Goal: Ask a question

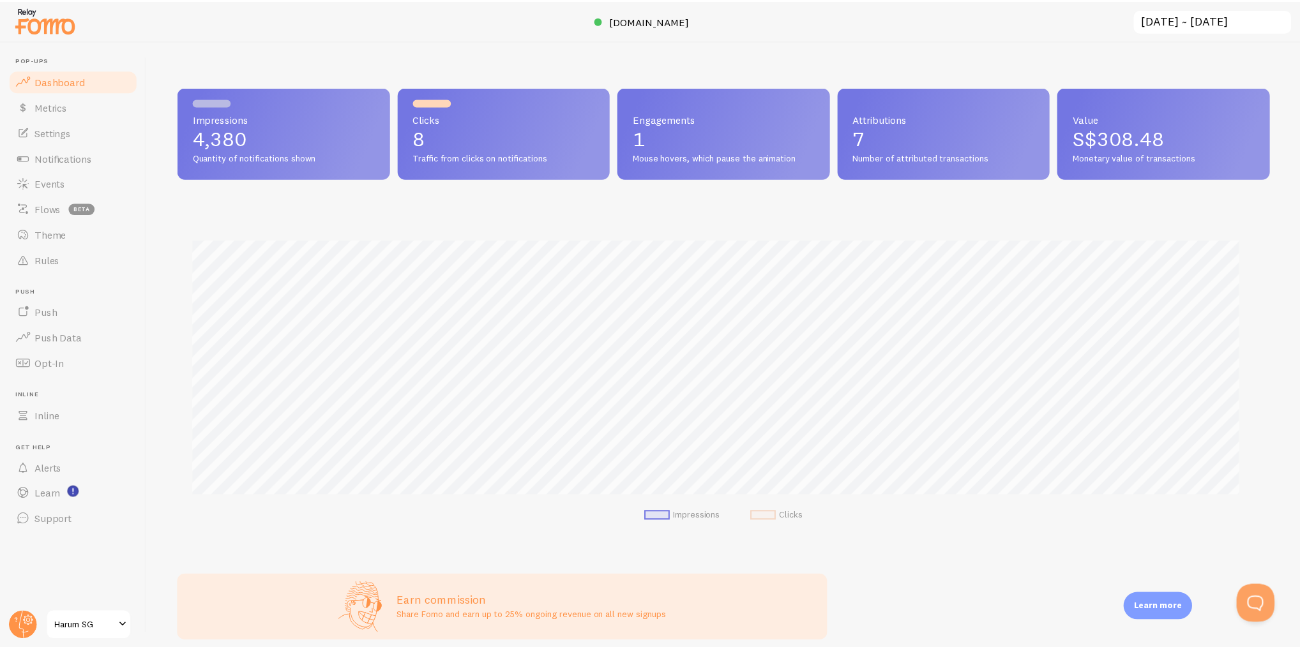
scroll to position [335, 1091]
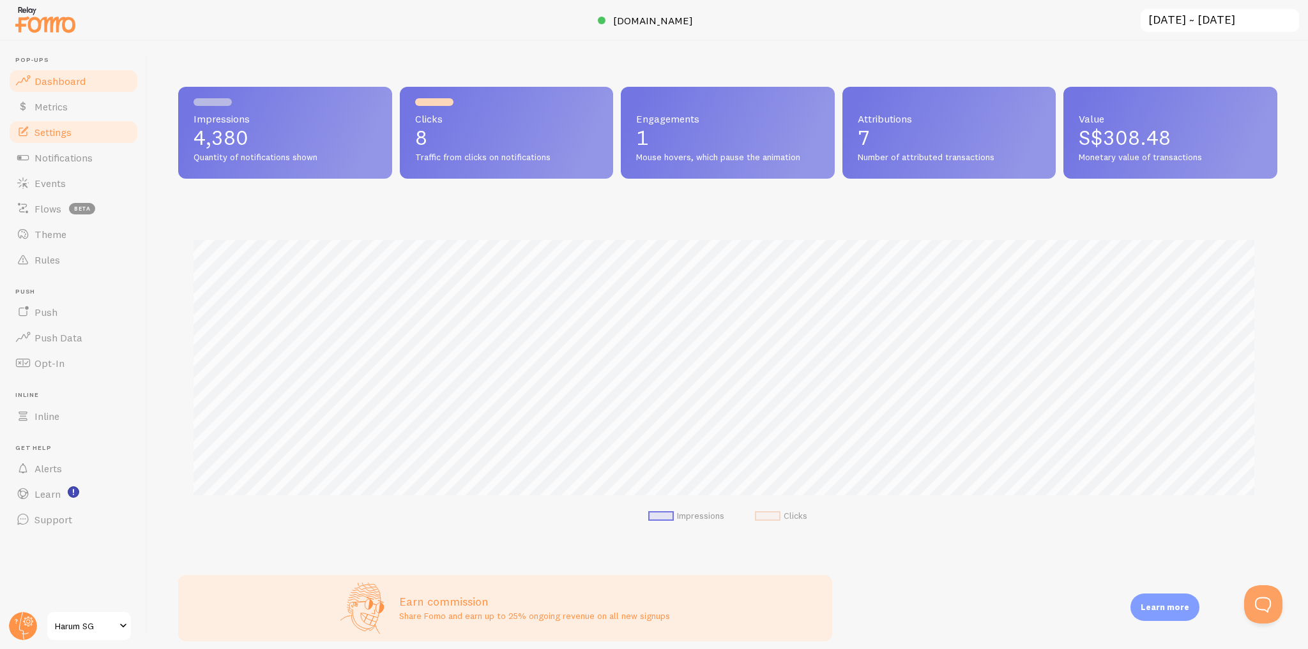
click at [103, 138] on link "Settings" at bounding box center [74, 132] width 132 height 26
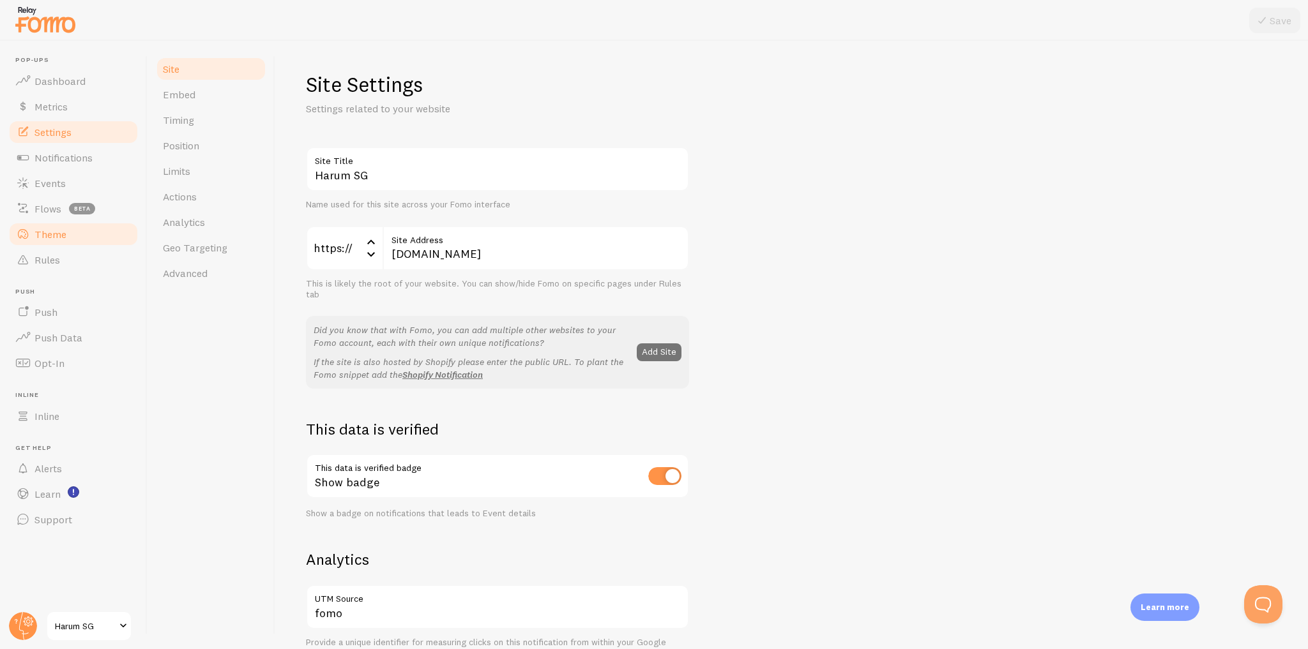
drag, startPoint x: 77, startPoint y: 239, endPoint x: 139, endPoint y: 240, distance: 62.0
click at [77, 239] on link "Theme" at bounding box center [74, 235] width 132 height 26
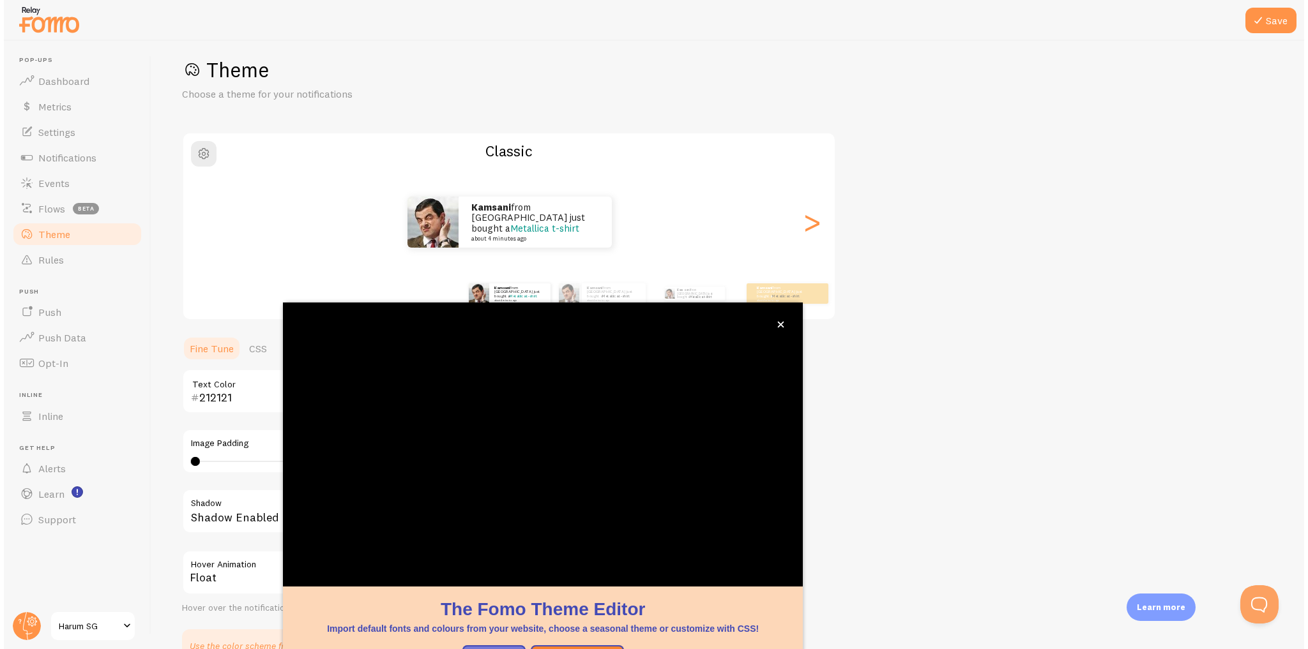
scroll to position [18, 0]
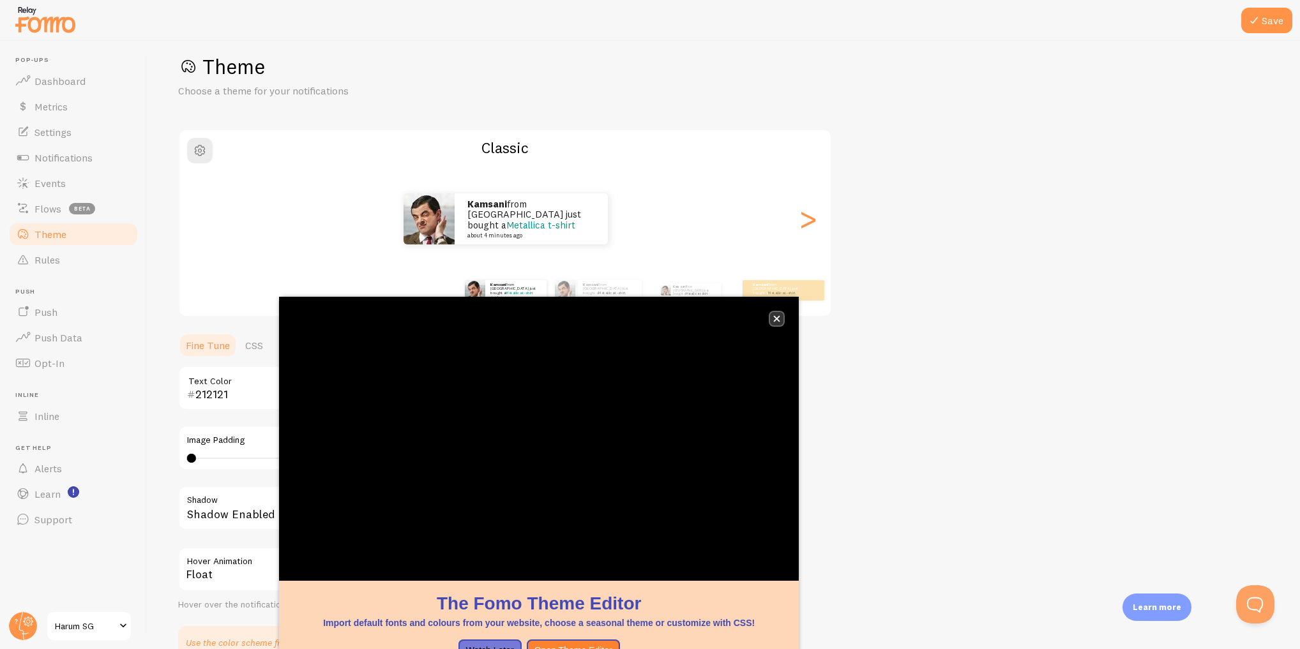
click at [780, 322] on icon "close," at bounding box center [776, 318] width 7 height 7
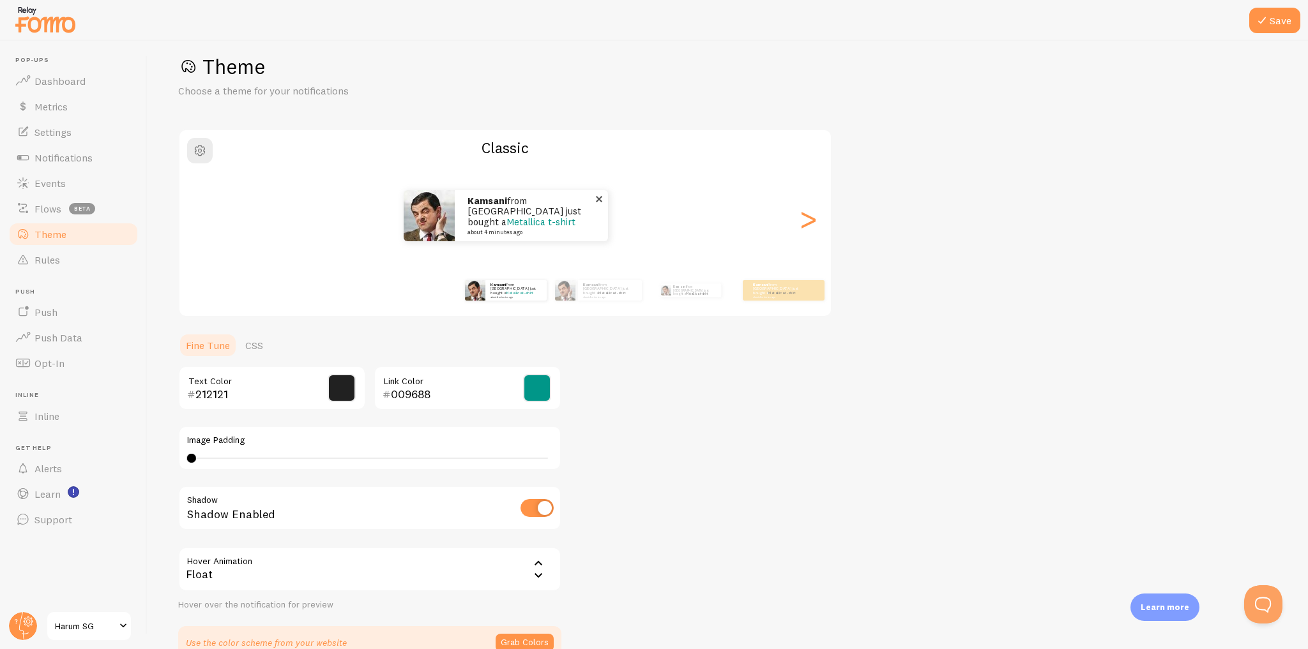
click at [569, 237] on div "Kamsani from [GEOGRAPHIC_DATA] just bought a Metallica t-shirt about 4 minutes …" at bounding box center [531, 215] width 153 height 51
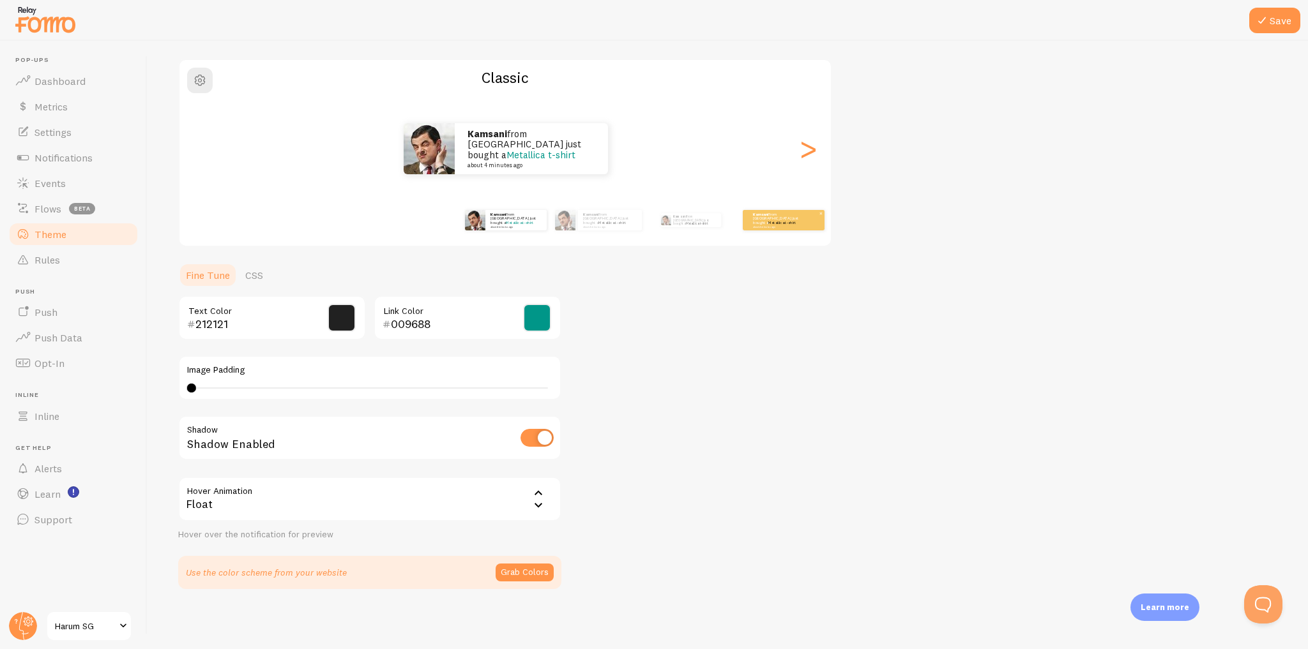
click at [764, 225] on div "Kamsani from [GEOGRAPHIC_DATA] just bought a Metallica t-shirt about 4 minutes …" at bounding box center [784, 220] width 82 height 20
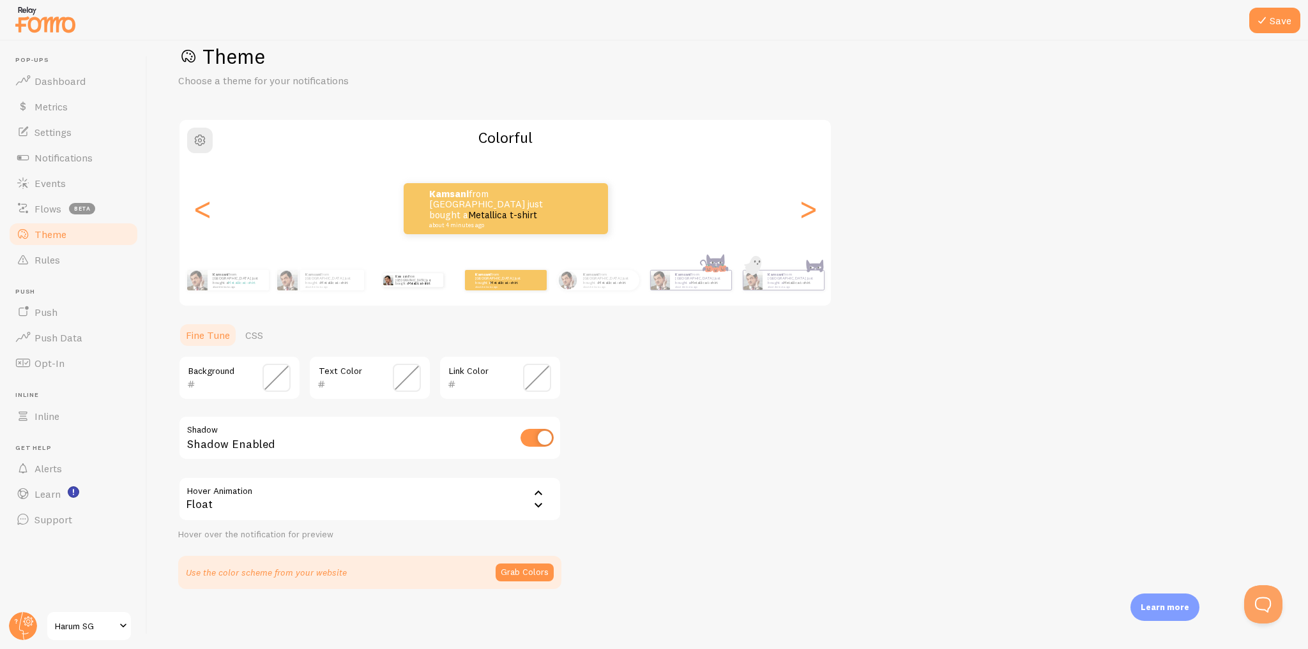
click at [421, 287] on div "Kamsani from [GEOGRAPHIC_DATA] just bought a Metallica t-shirt about 4 minutes …" at bounding box center [413, 280] width 82 height 36
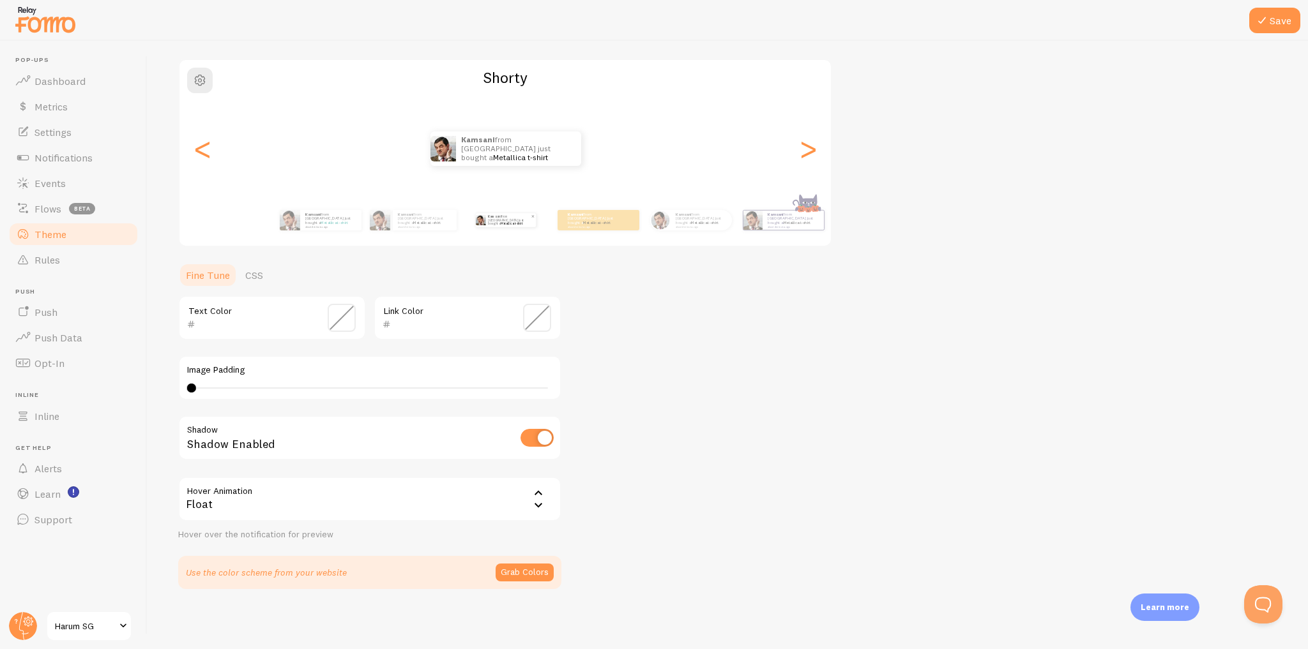
click at [510, 222] on link "Metallica t-shirt" at bounding box center [512, 224] width 22 height 4
click at [443, 225] on small "about 4 minutes ago" at bounding box center [424, 226] width 52 height 3
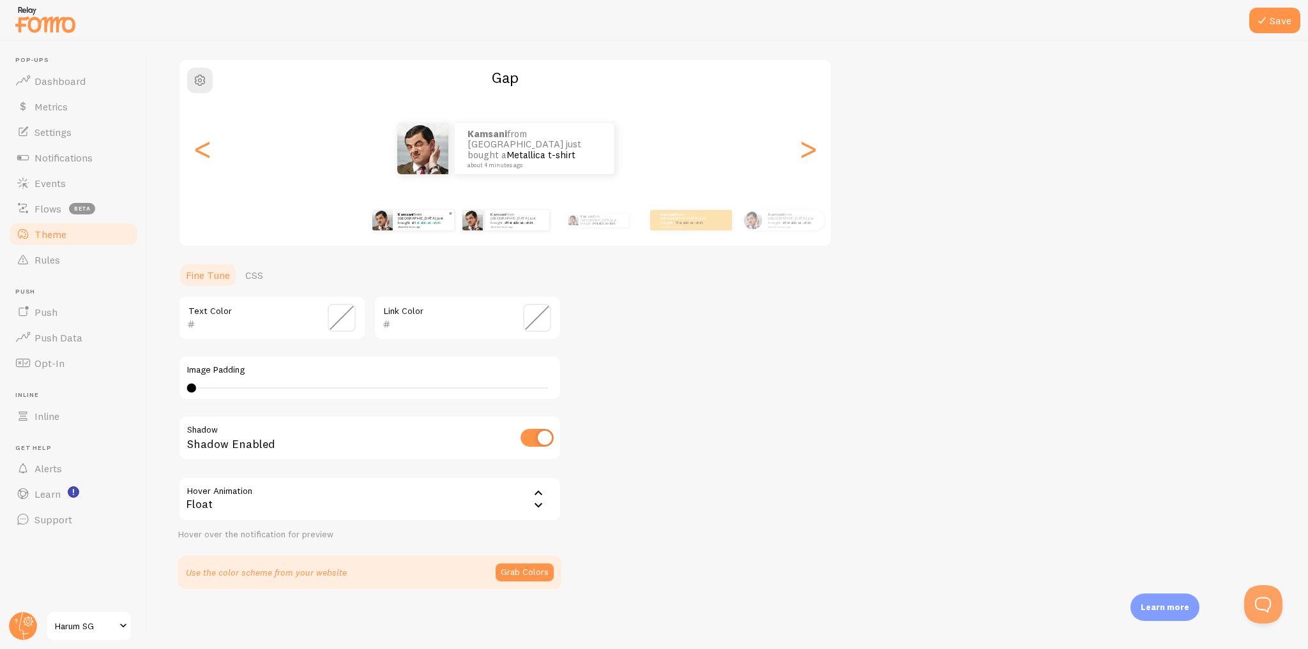
click at [404, 220] on p "Kamsani from [GEOGRAPHIC_DATA] just bought a Metallica t-shirt about 4 minutes …" at bounding box center [423, 220] width 51 height 16
type input "212121"
type input "009688"
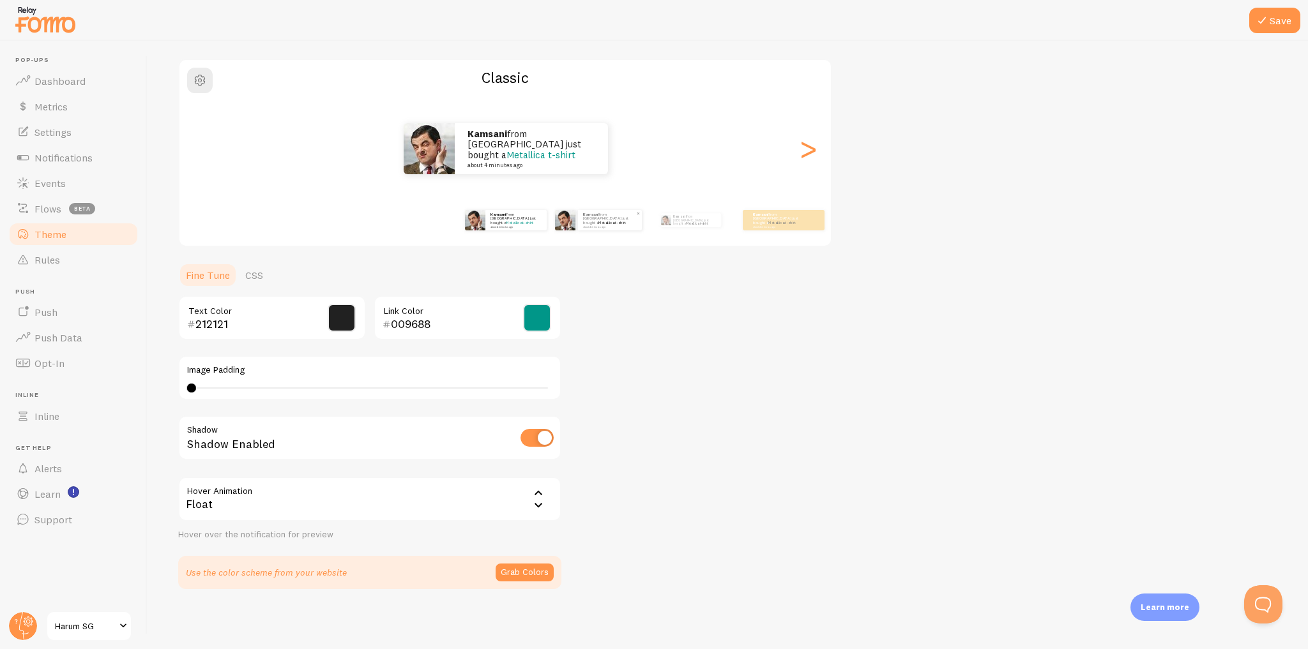
click at [598, 225] on small "about 4 minutes ago" at bounding box center [609, 226] width 52 height 3
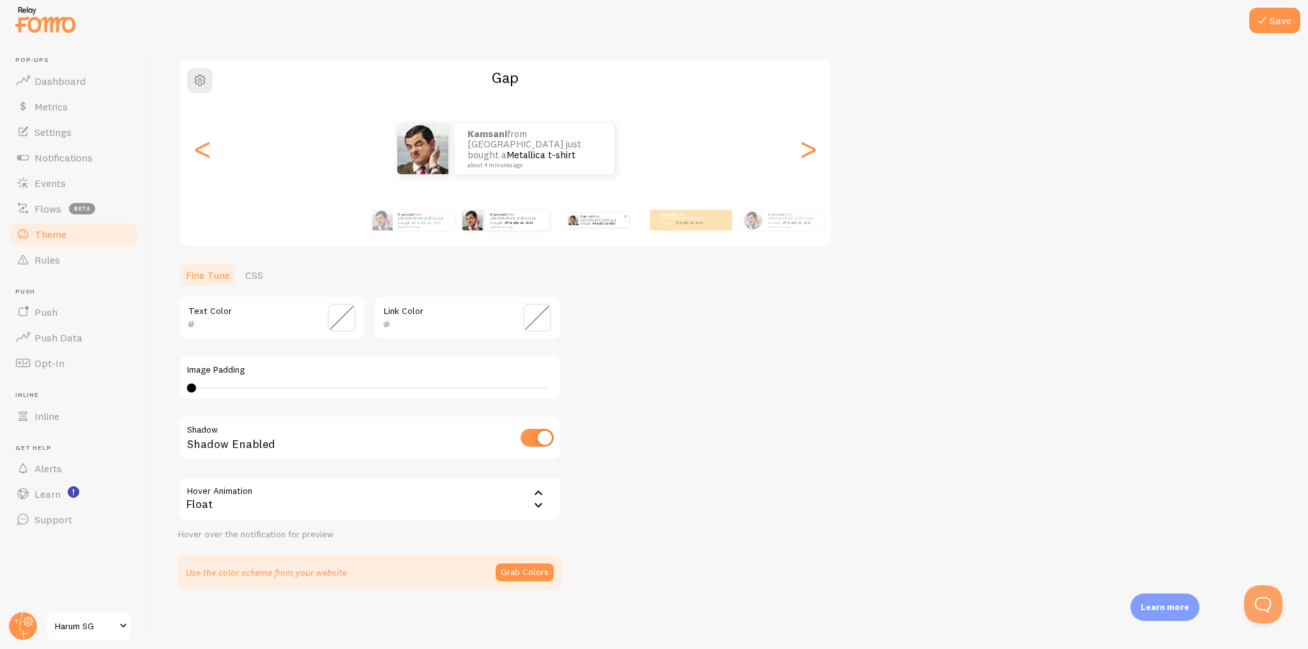
click at [593, 224] on p "Kamsani from [GEOGRAPHIC_DATA] just bought a Metallica t-shirt about 4 minutes …" at bounding box center [601, 220] width 43 height 14
click at [593, 225] on div "Kamsani from [GEOGRAPHIC_DATA] just bought a Metallica t-shirt about 4 minutes …" at bounding box center [598, 220] width 82 height 36
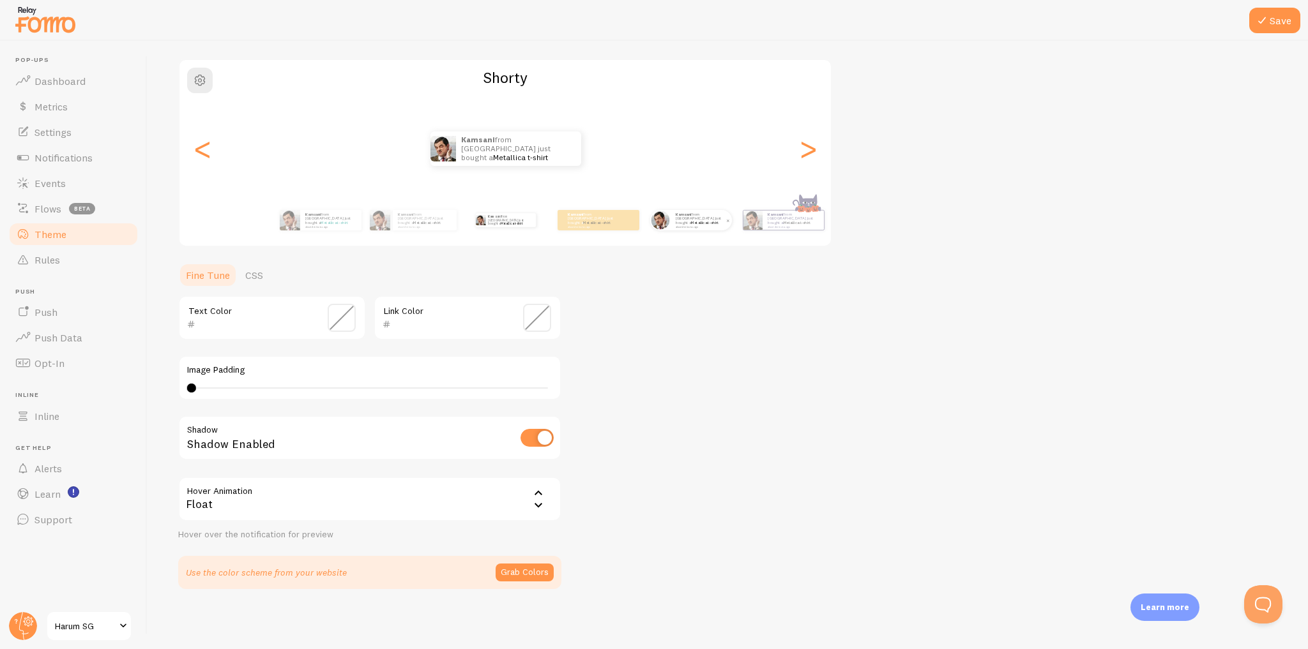
click at [676, 227] on div "Kamsani from [GEOGRAPHIC_DATA] just bought a Metallica t-shirt about 4 minutes …" at bounding box center [700, 220] width 61 height 20
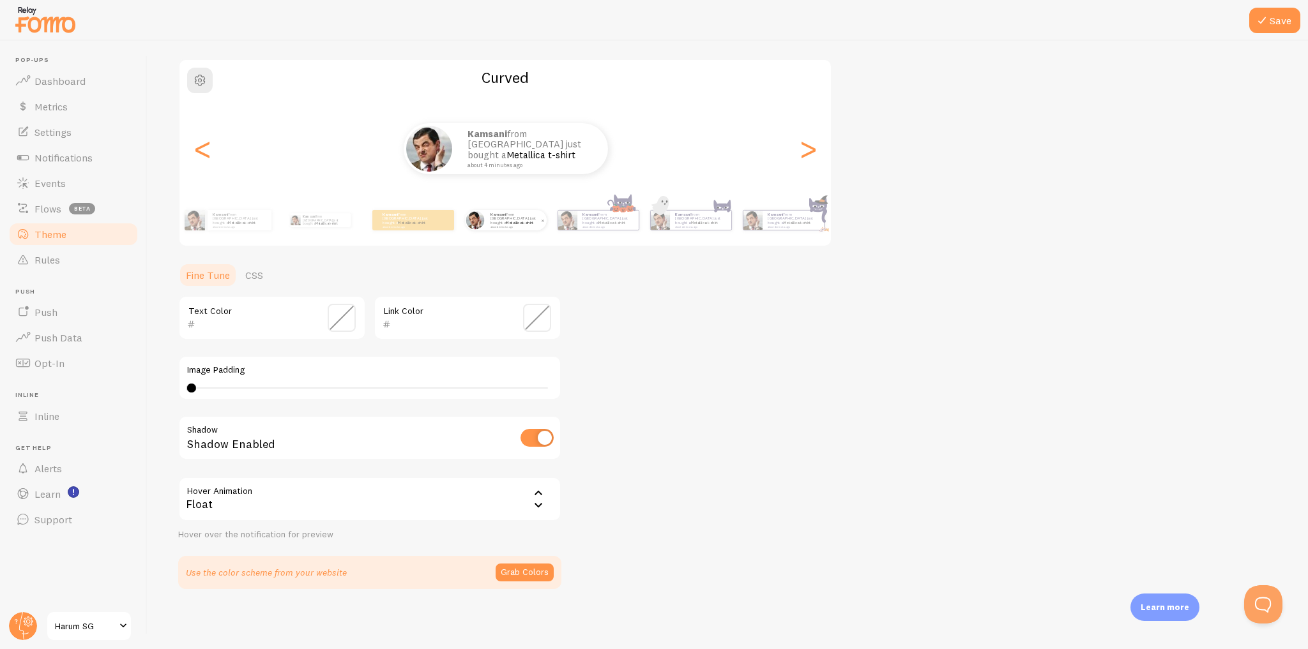
click at [511, 227] on div "Kamsani from [GEOGRAPHIC_DATA] just bought a Metallica t-shirt about 4 minutes …" at bounding box center [515, 220] width 61 height 20
click at [584, 225] on div "Kamsani from [GEOGRAPHIC_DATA] just bought a Metallica t-shirt about 4 minutes …" at bounding box center [607, 220] width 61 height 19
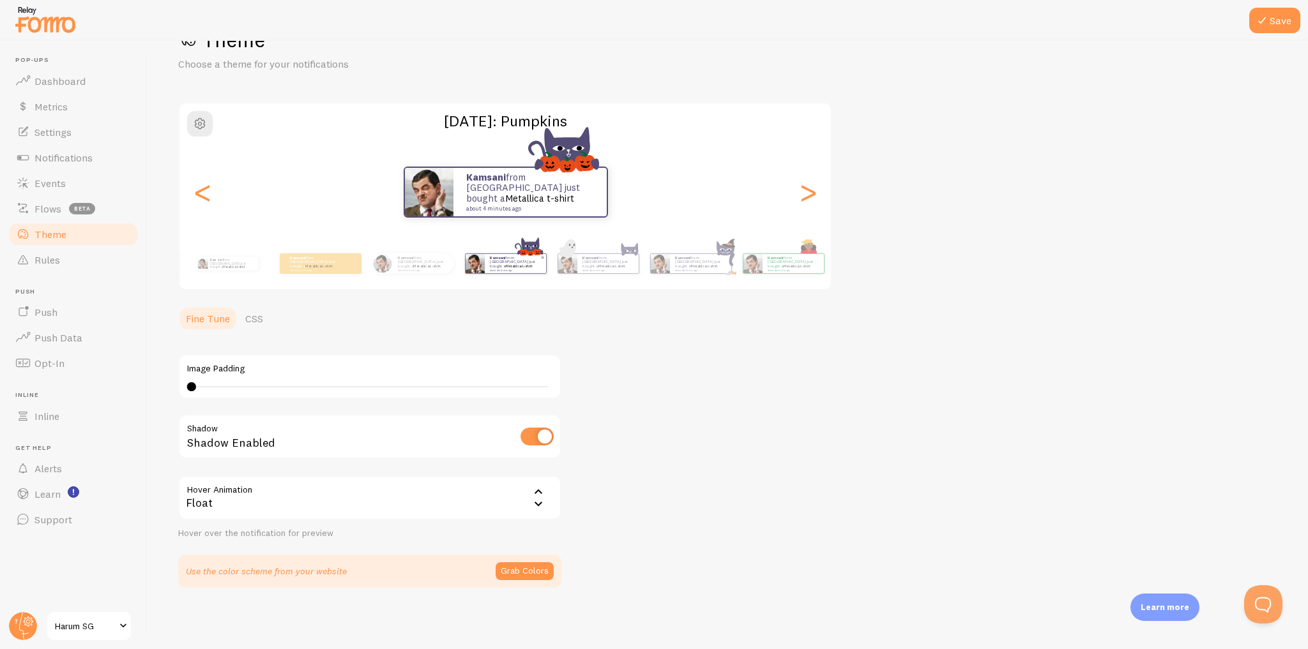
scroll to position [43, 0]
click at [591, 259] on strong "Kamsani" at bounding box center [590, 259] width 16 height 5
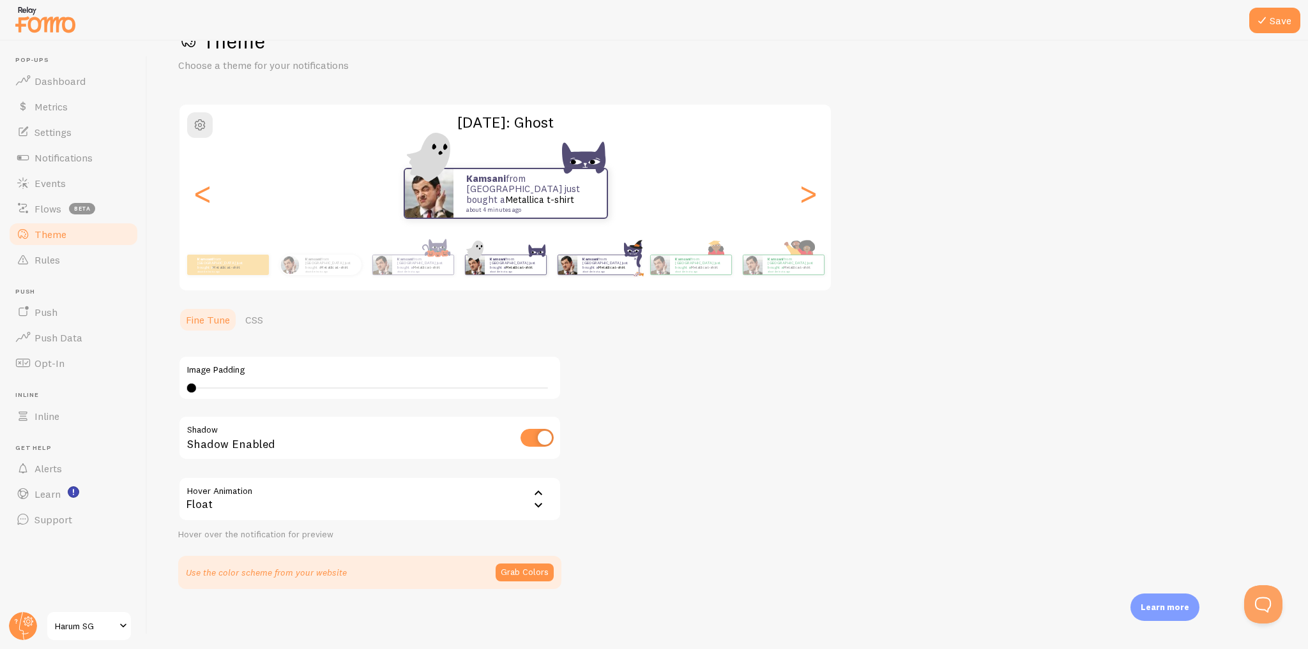
click at [587, 259] on strong "Kamsani" at bounding box center [590, 259] width 16 height 5
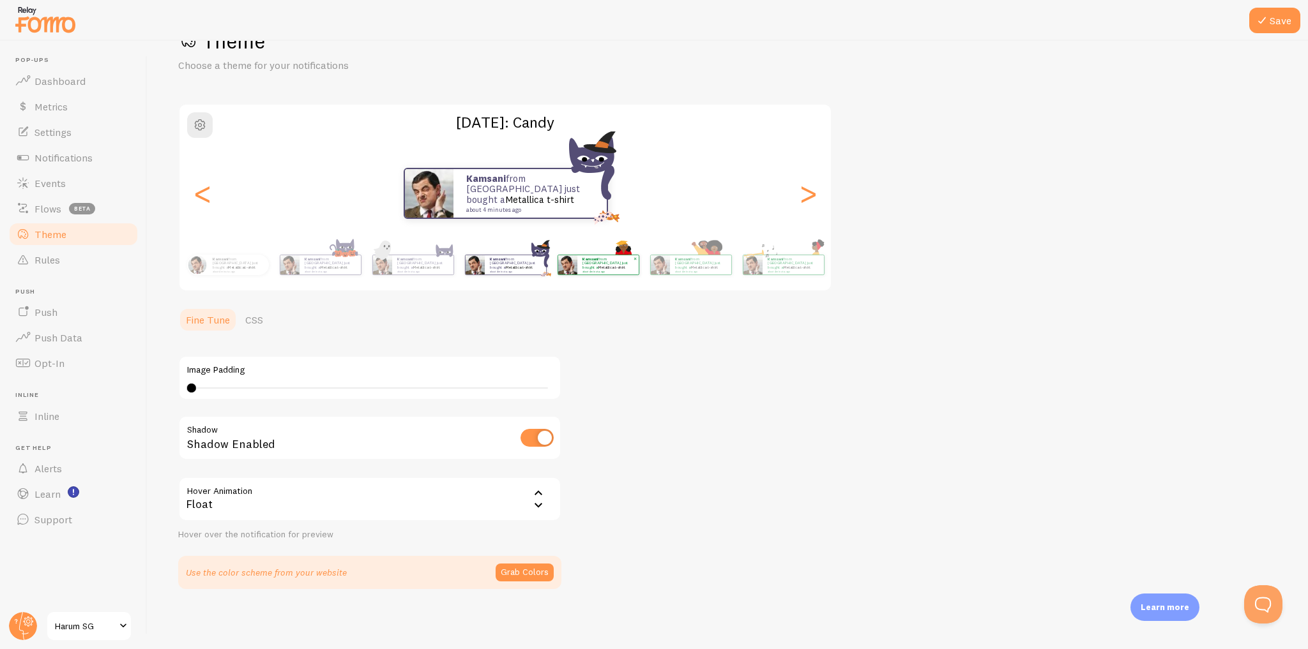
click at [606, 270] on small "about 4 minutes ago" at bounding box center [607, 271] width 50 height 3
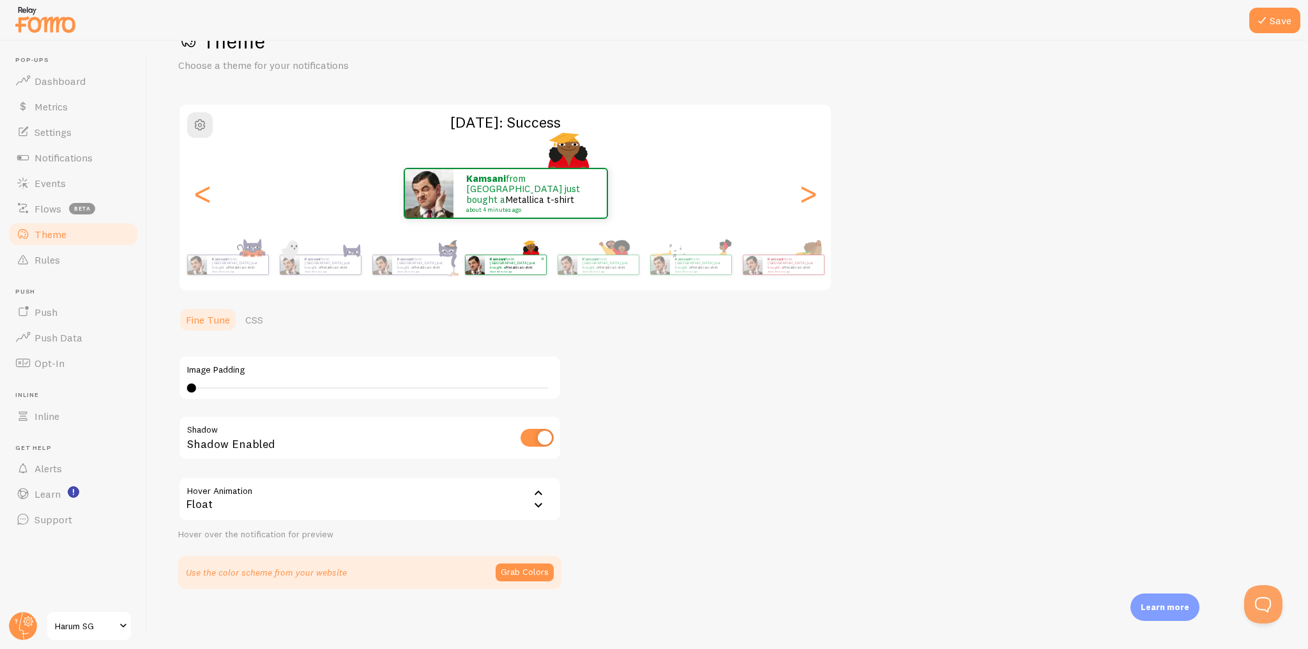
click at [606, 270] on small "about 4 minutes ago" at bounding box center [607, 271] width 50 height 3
click at [261, 320] on link "CSS" at bounding box center [254, 320] width 33 height 26
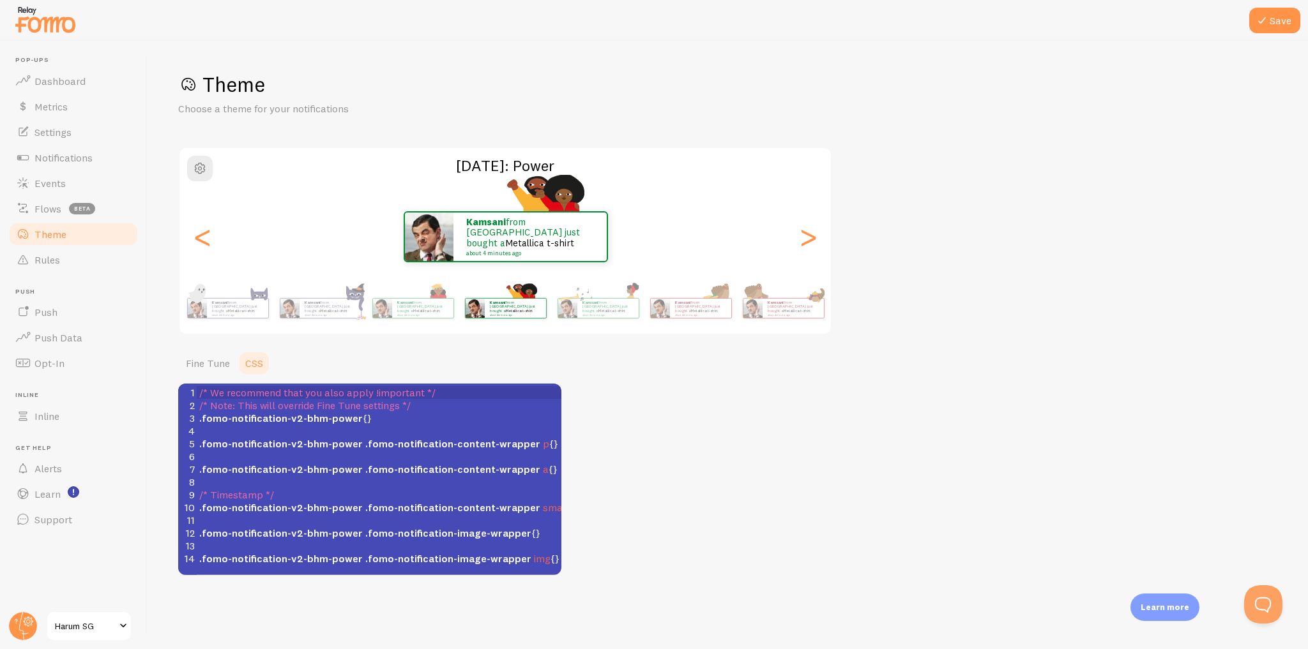
scroll to position [0, 0]
click at [544, 237] on link "Metallica t-shirt" at bounding box center [539, 243] width 69 height 12
click at [686, 314] on small "about 4 minutes ago" at bounding box center [700, 315] width 50 height 3
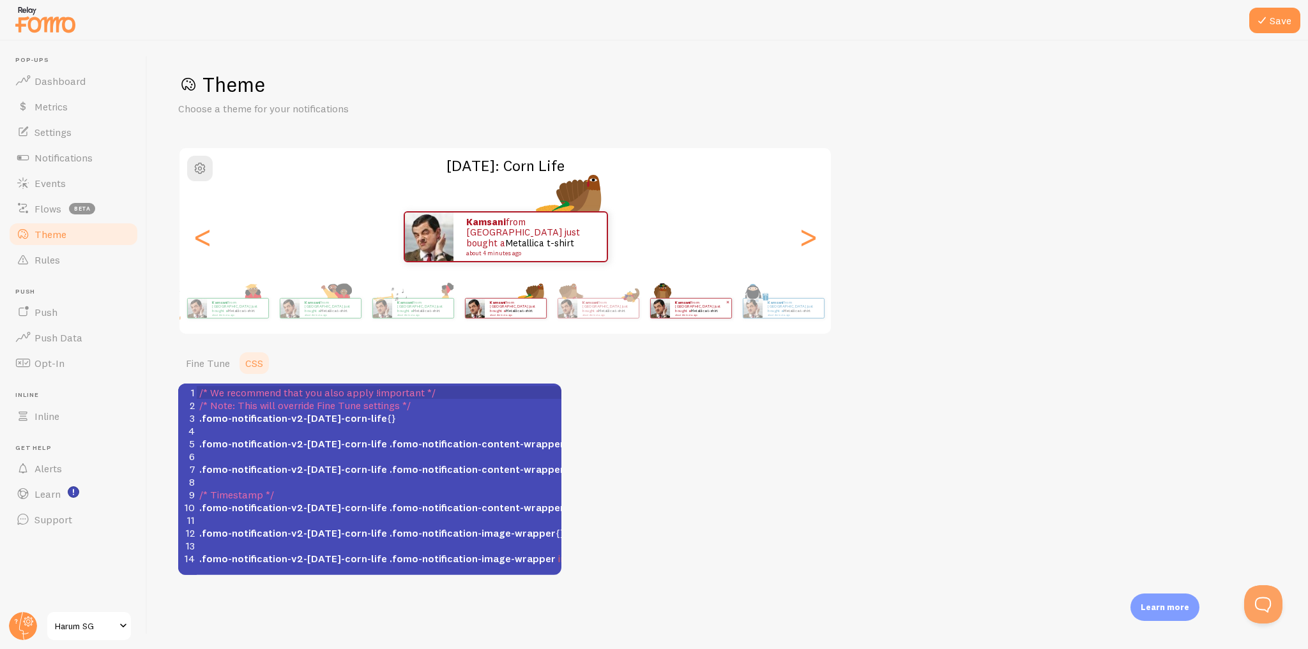
click at [699, 315] on div "Kamsani from [GEOGRAPHIC_DATA] just bought a Metallica t-shirt about 4 minutes …" at bounding box center [700, 308] width 61 height 19
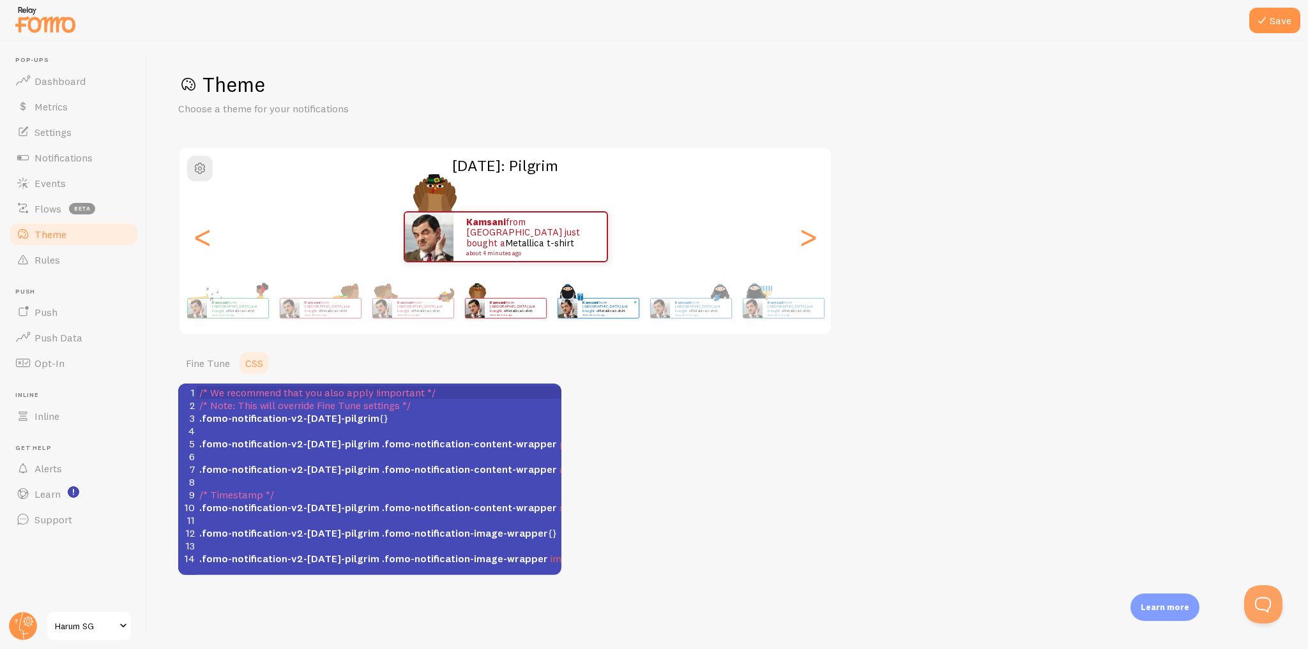
click at [597, 317] on div "Kamsani from [GEOGRAPHIC_DATA] just bought a Metallica t-shirt about 4 minutes …" at bounding box center [607, 308] width 61 height 19
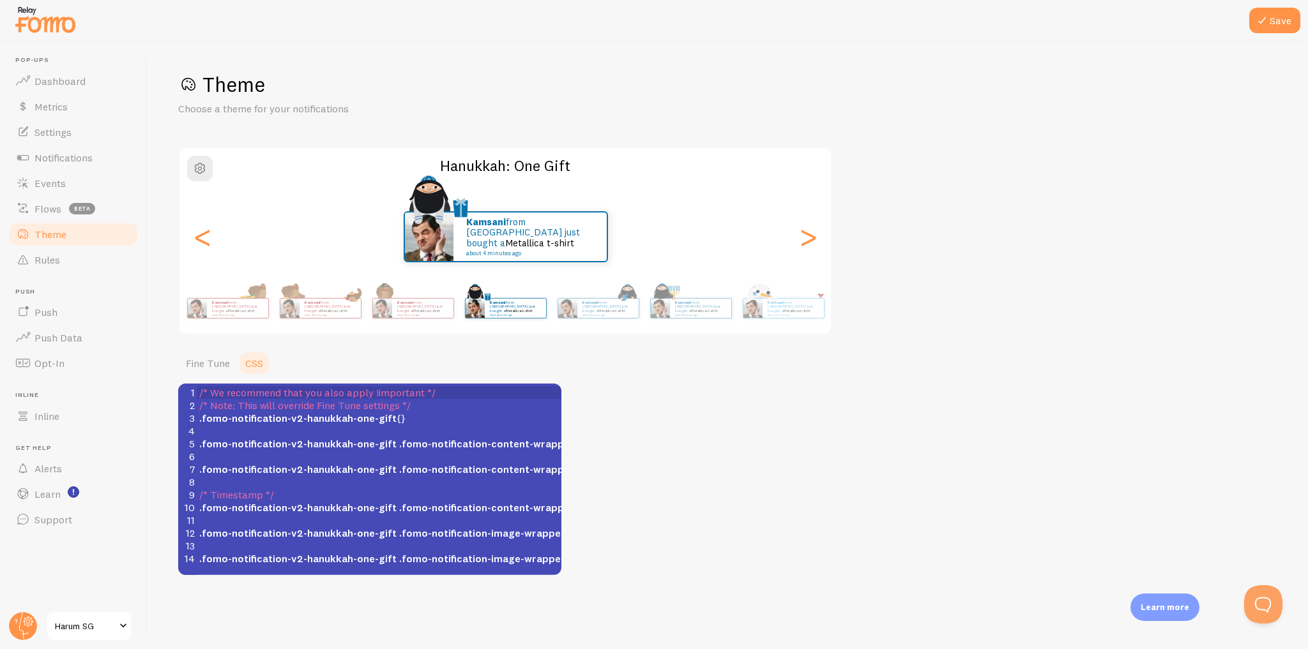
click at [640, 315] on div "Kamsani from [GEOGRAPHIC_DATA] just bought a Metallica t-shirt about 4 minutes …" at bounding box center [505, 308] width 733 height 51
click at [789, 314] on div "Kamsani from [GEOGRAPHIC_DATA] just bought a Metallica t-shirt about 4 minutes …" at bounding box center [792, 308] width 61 height 19
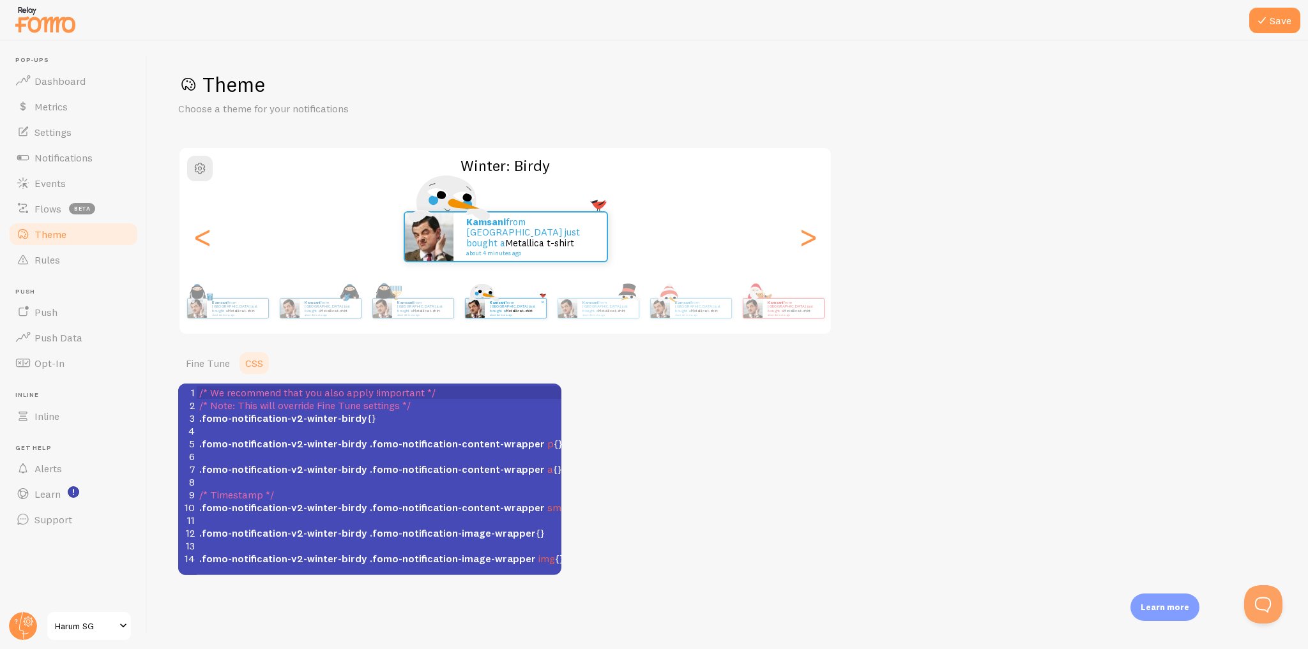
click at [789, 314] on div "Kamsani from [GEOGRAPHIC_DATA] just bought a Metallica t-shirt about 4 minutes …" at bounding box center [792, 308] width 61 height 19
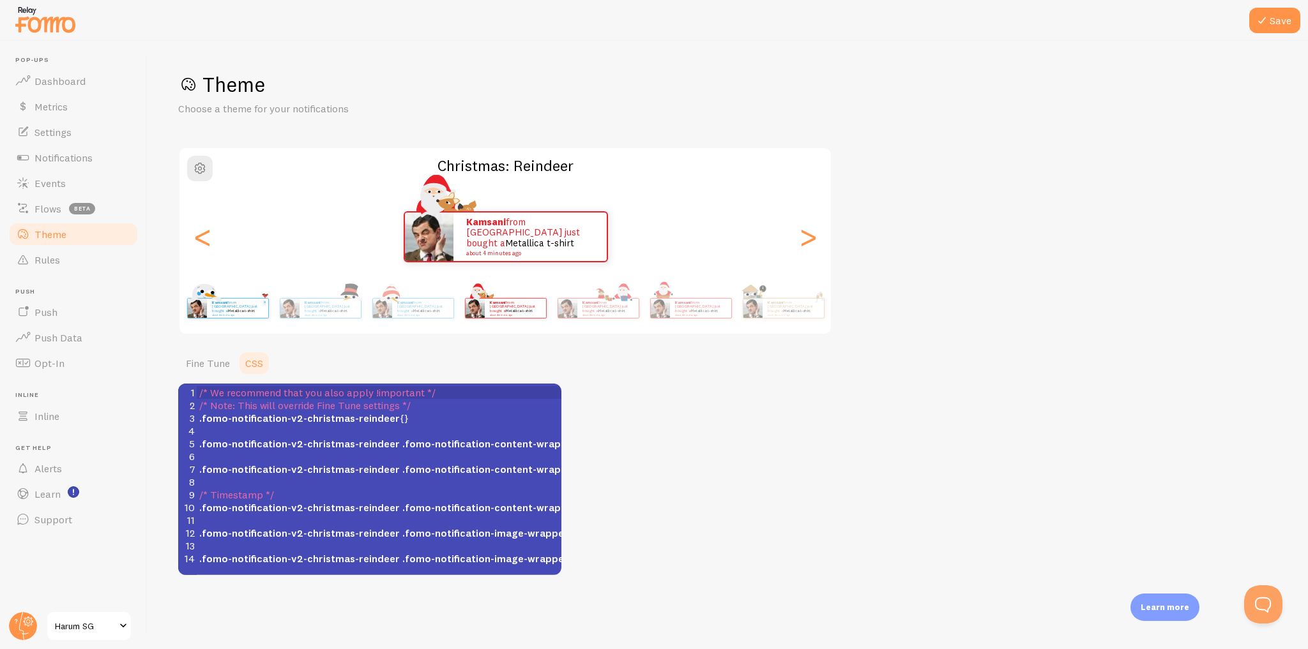
click at [789, 314] on div "Kamsani from [GEOGRAPHIC_DATA] just bought a Metallica t-shirt about 4 minutes …" at bounding box center [792, 308] width 61 height 19
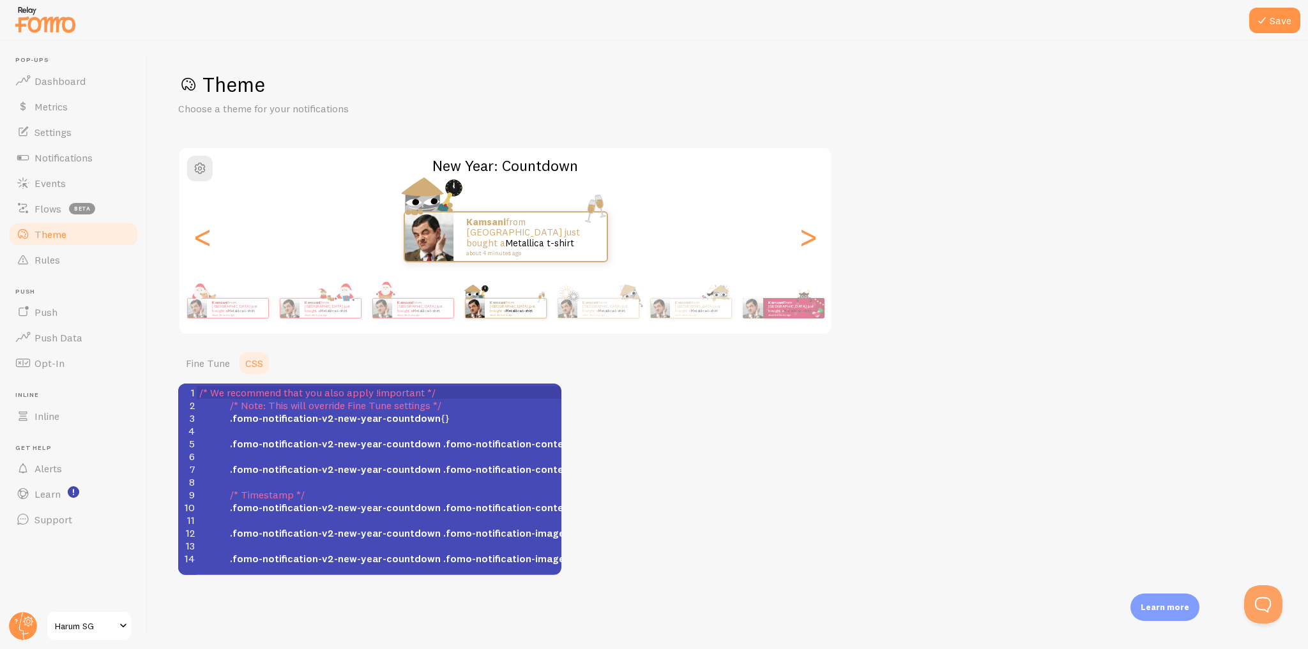
click at [789, 314] on div "Kamsani from [GEOGRAPHIC_DATA] just bought a Metallica t-shirt about 4 minutes …" at bounding box center [793, 308] width 61 height 20
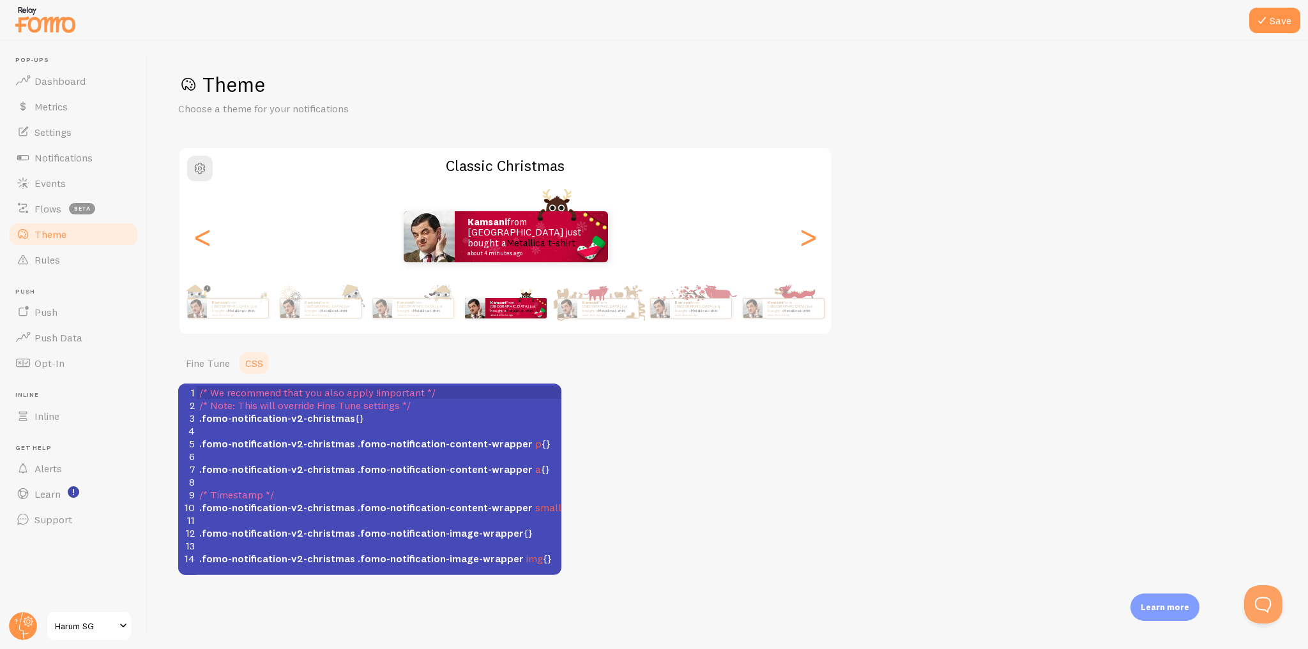
click at [762, 314] on img at bounding box center [752, 308] width 19 height 19
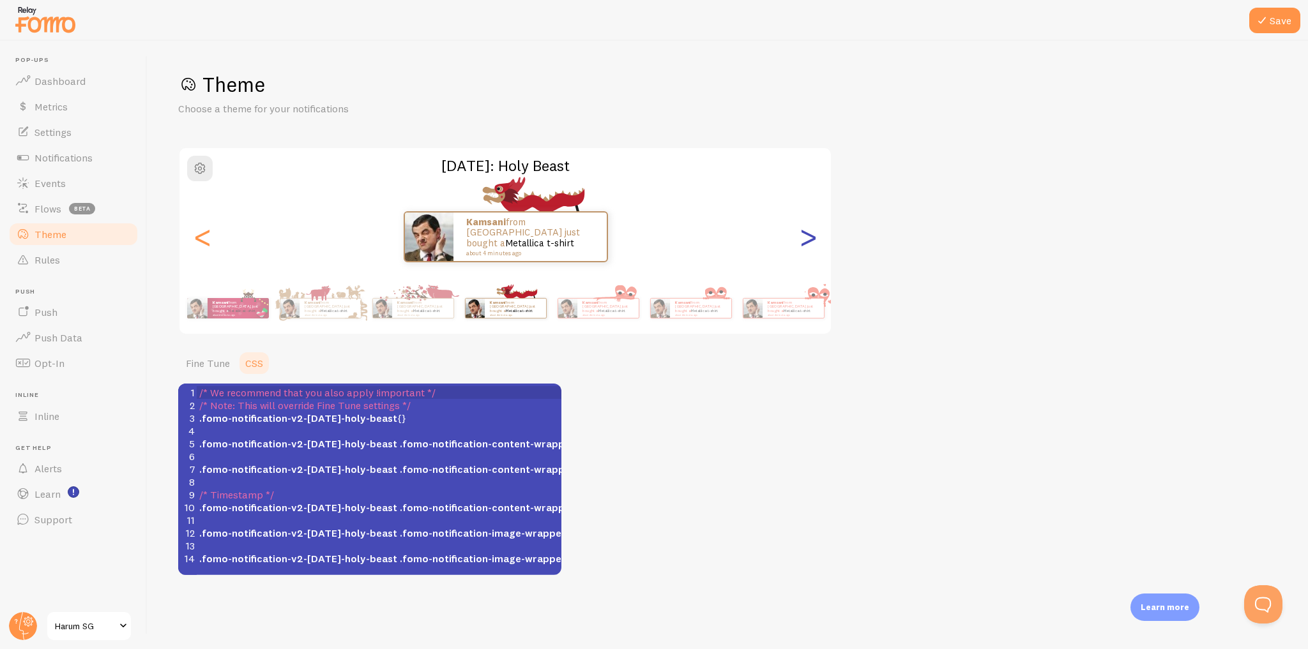
click at [815, 250] on div ">" at bounding box center [807, 237] width 15 height 92
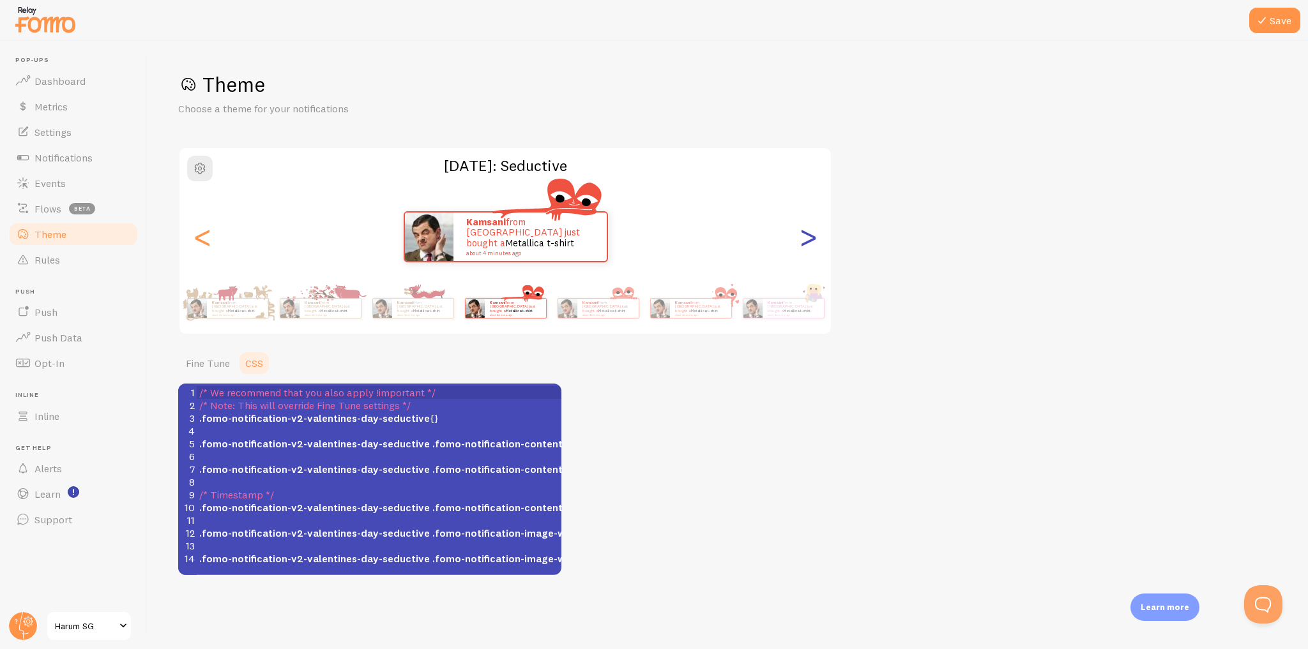
click at [810, 241] on div ">" at bounding box center [807, 237] width 15 height 92
click at [810, 243] on div ">" at bounding box center [807, 237] width 15 height 92
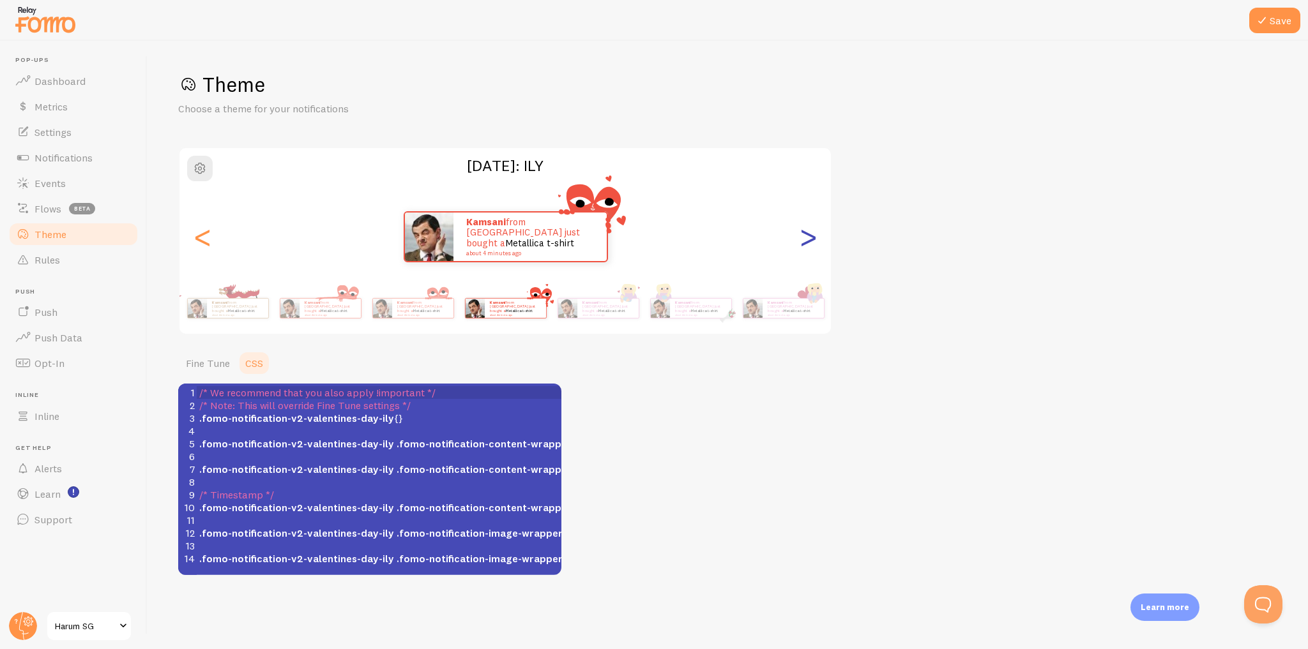
click at [810, 243] on div ">" at bounding box center [807, 237] width 15 height 92
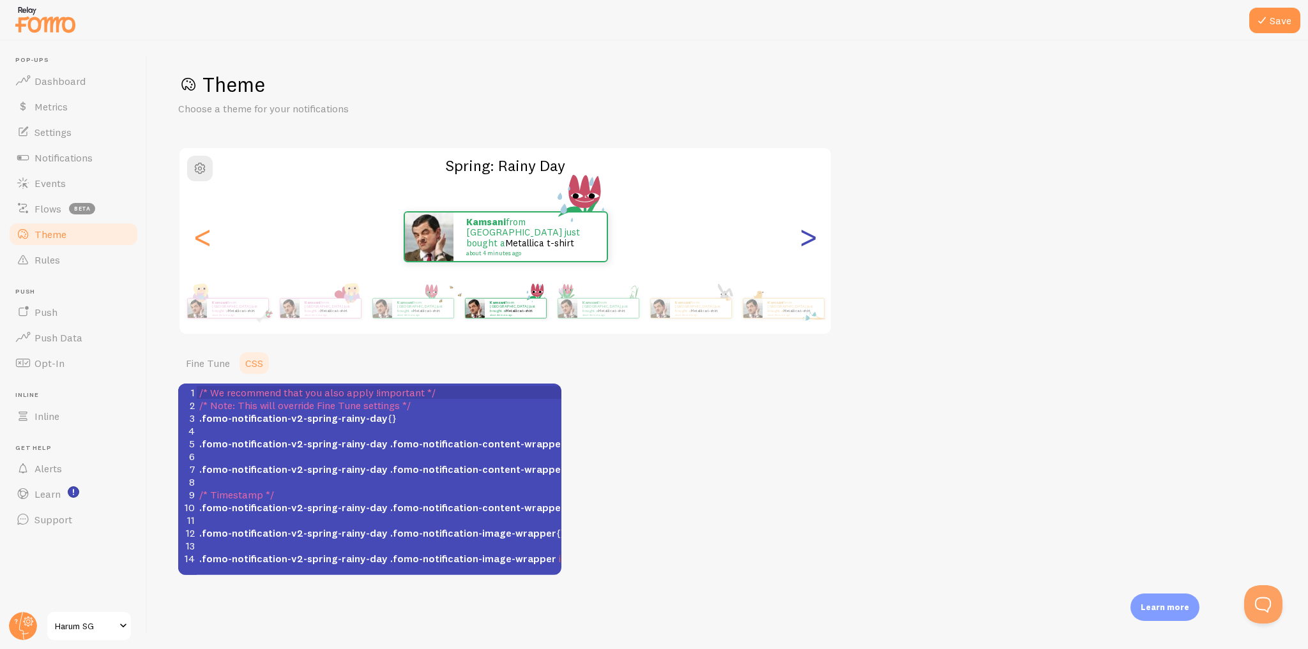
click at [810, 243] on div ">" at bounding box center [807, 237] width 15 height 92
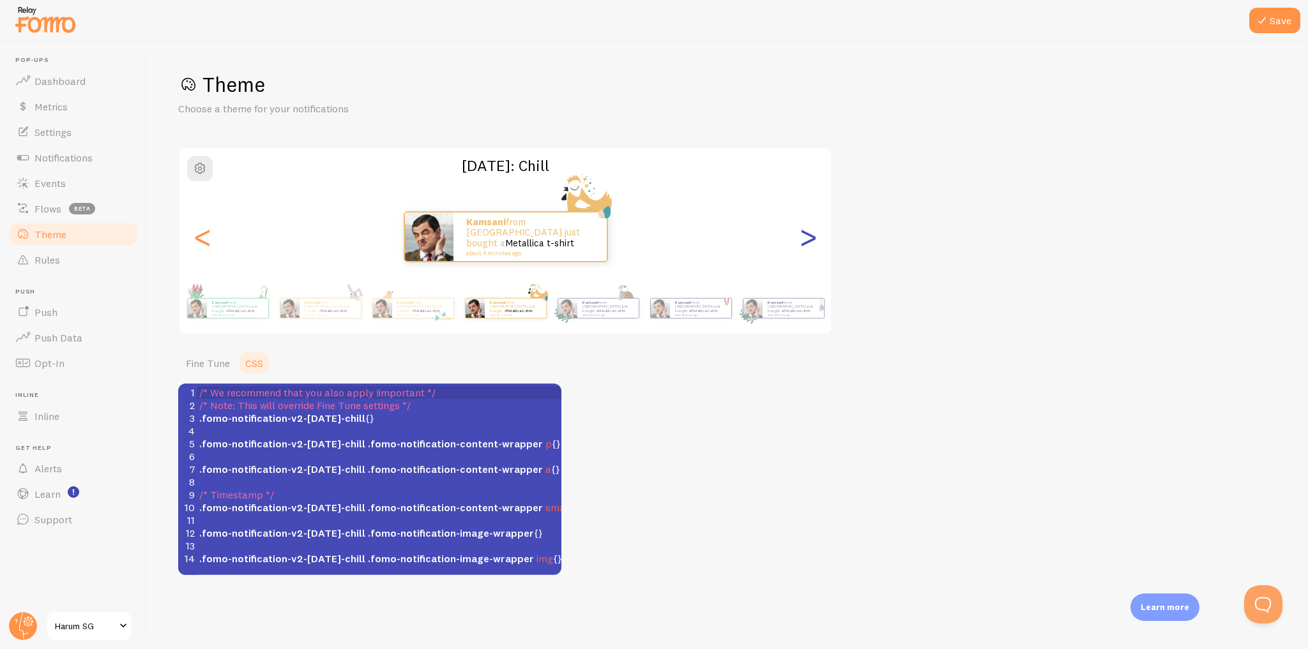
click at [810, 243] on div ">" at bounding box center [807, 237] width 15 height 92
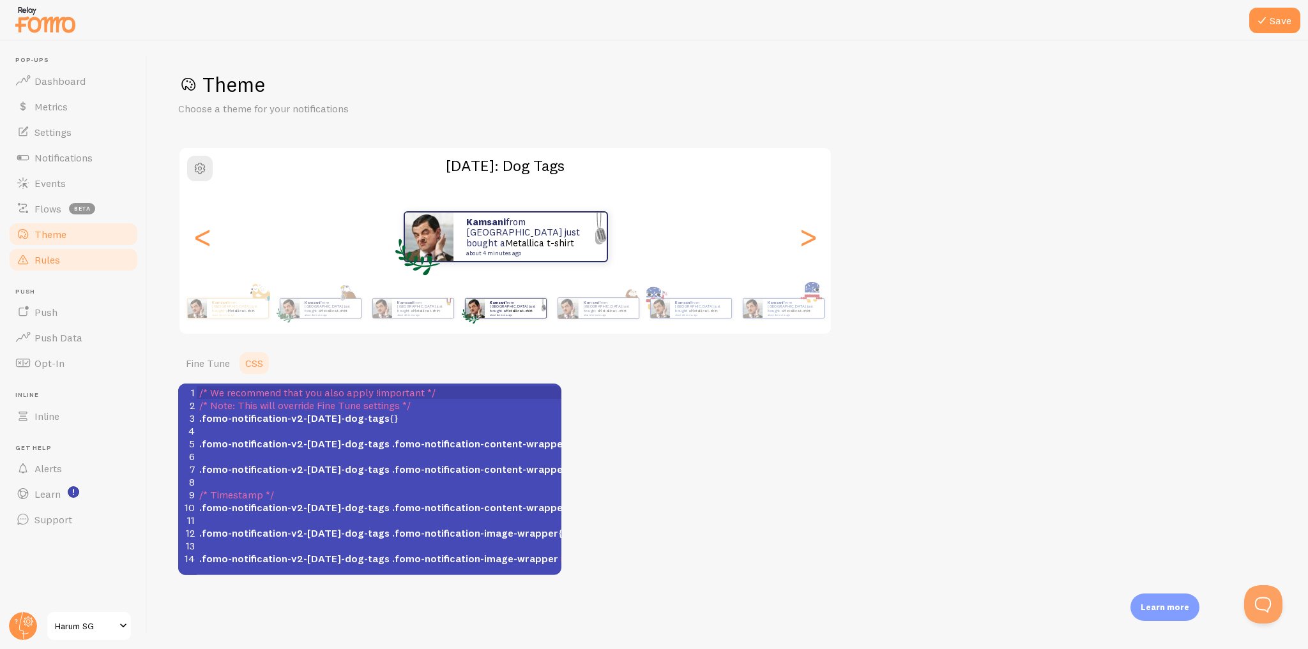
click at [102, 262] on link "Rules" at bounding box center [74, 260] width 132 height 26
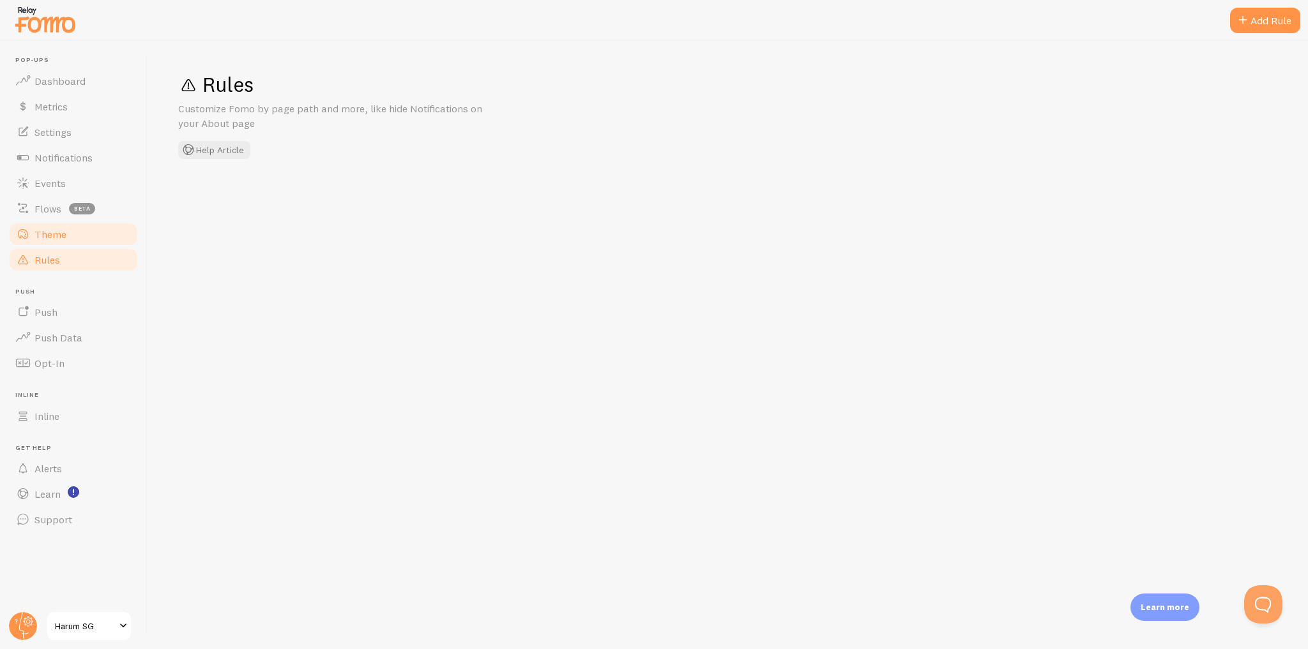
click at [111, 236] on link "Theme" at bounding box center [74, 235] width 132 height 26
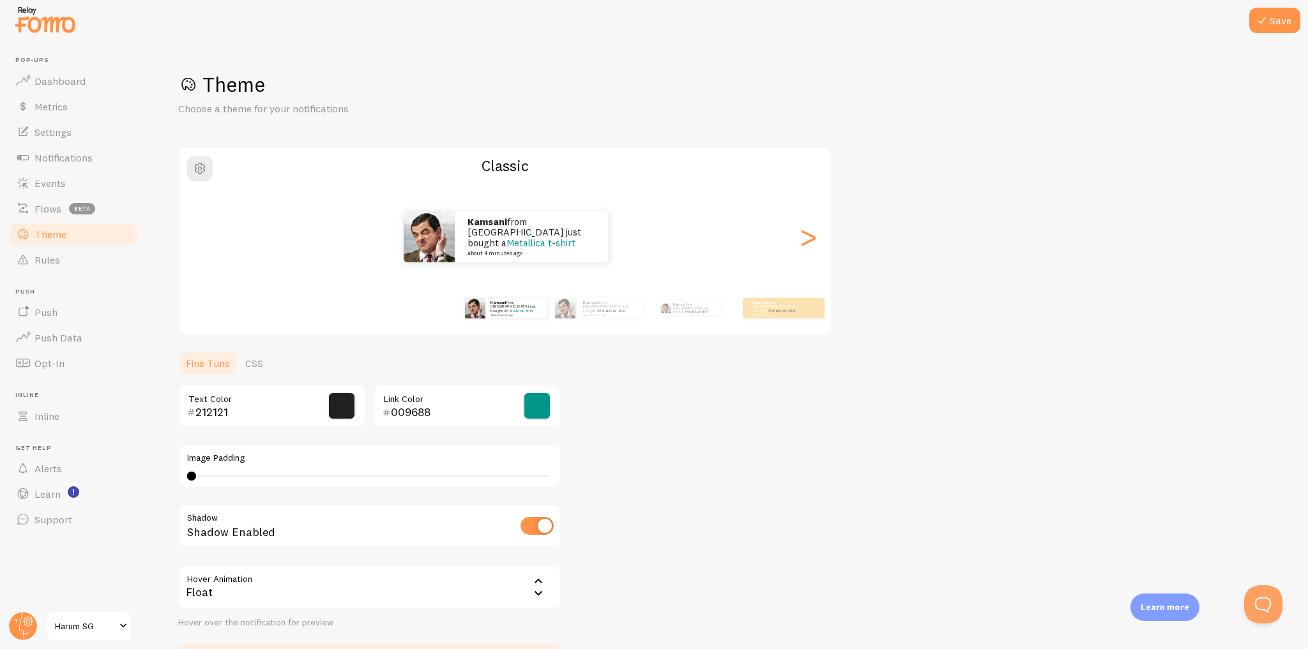
scroll to position [88, 0]
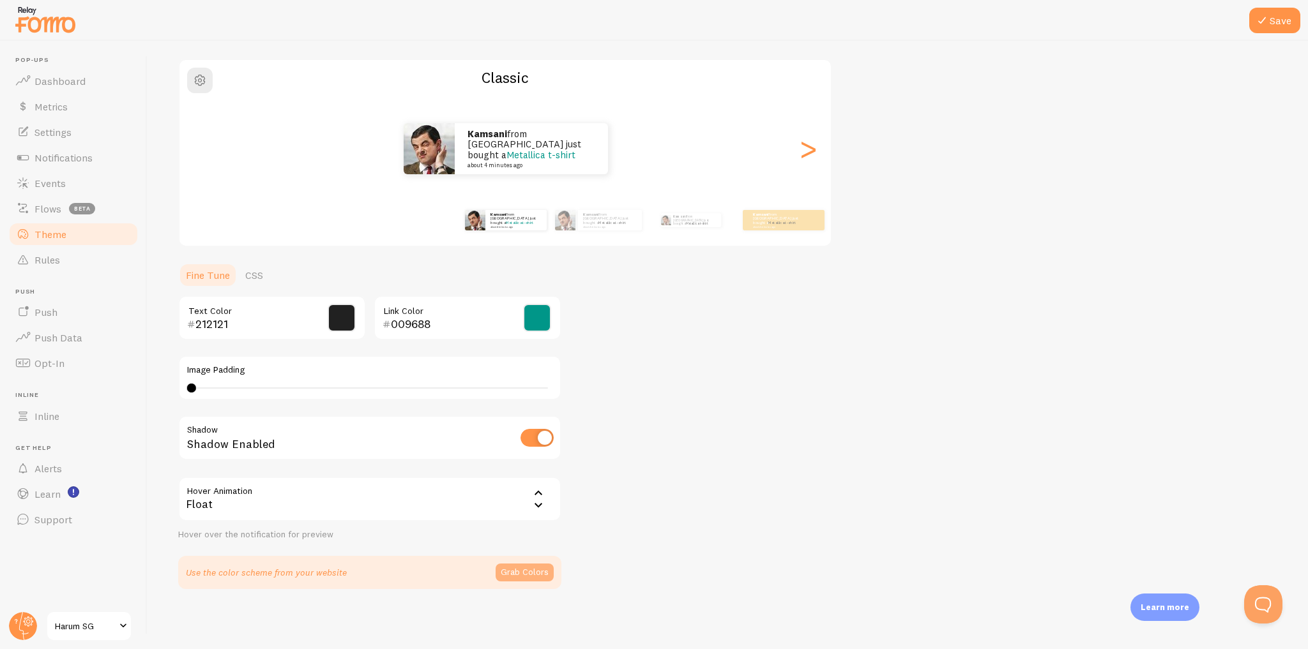
click at [528, 575] on button "Grab Colors" at bounding box center [525, 573] width 58 height 18
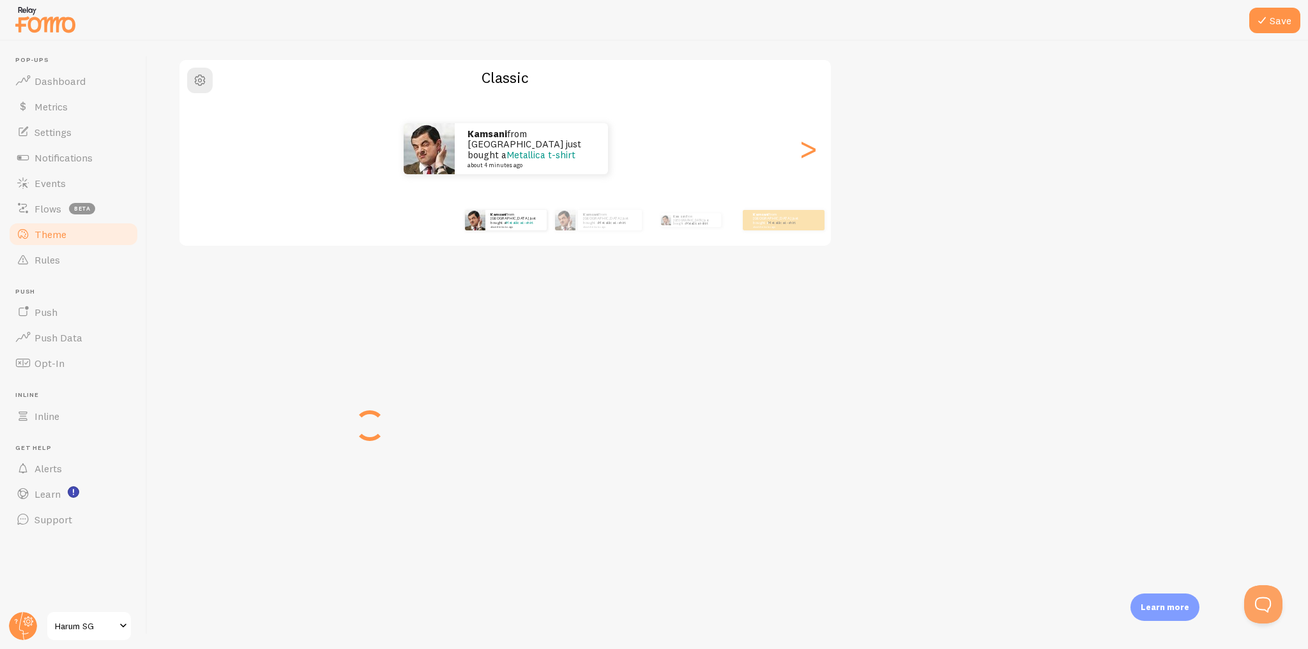
scroll to position [83, 0]
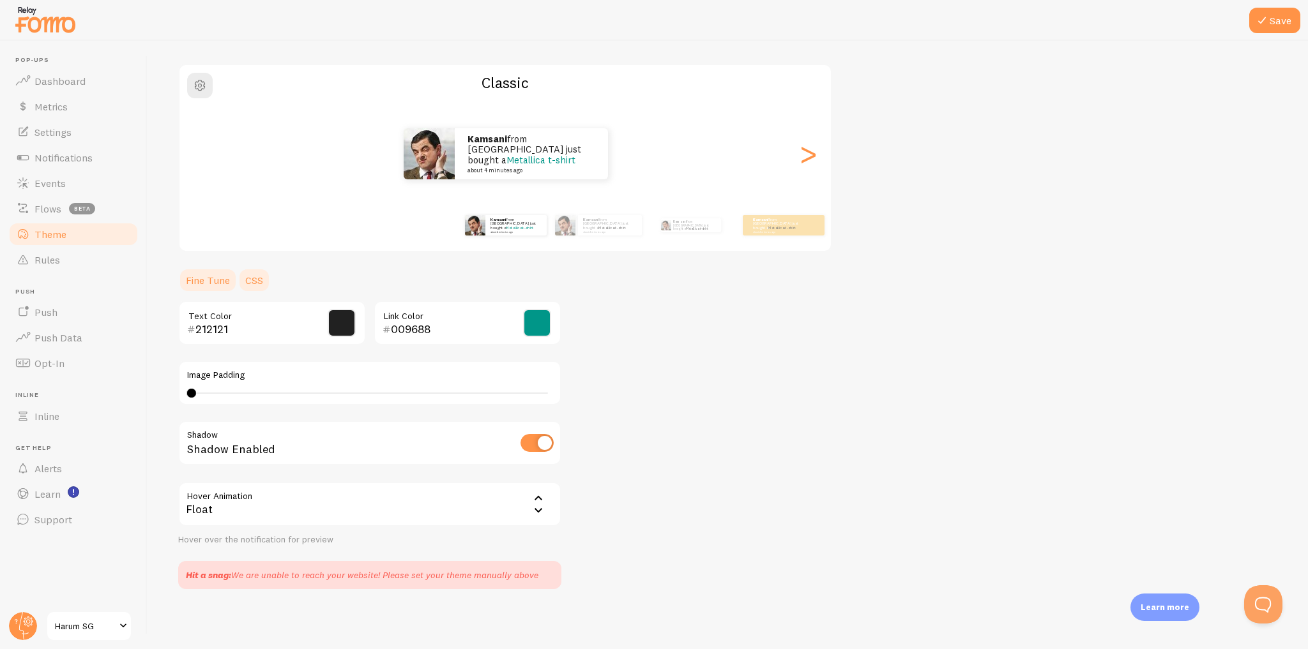
click at [255, 278] on link "CSS" at bounding box center [254, 281] width 33 height 26
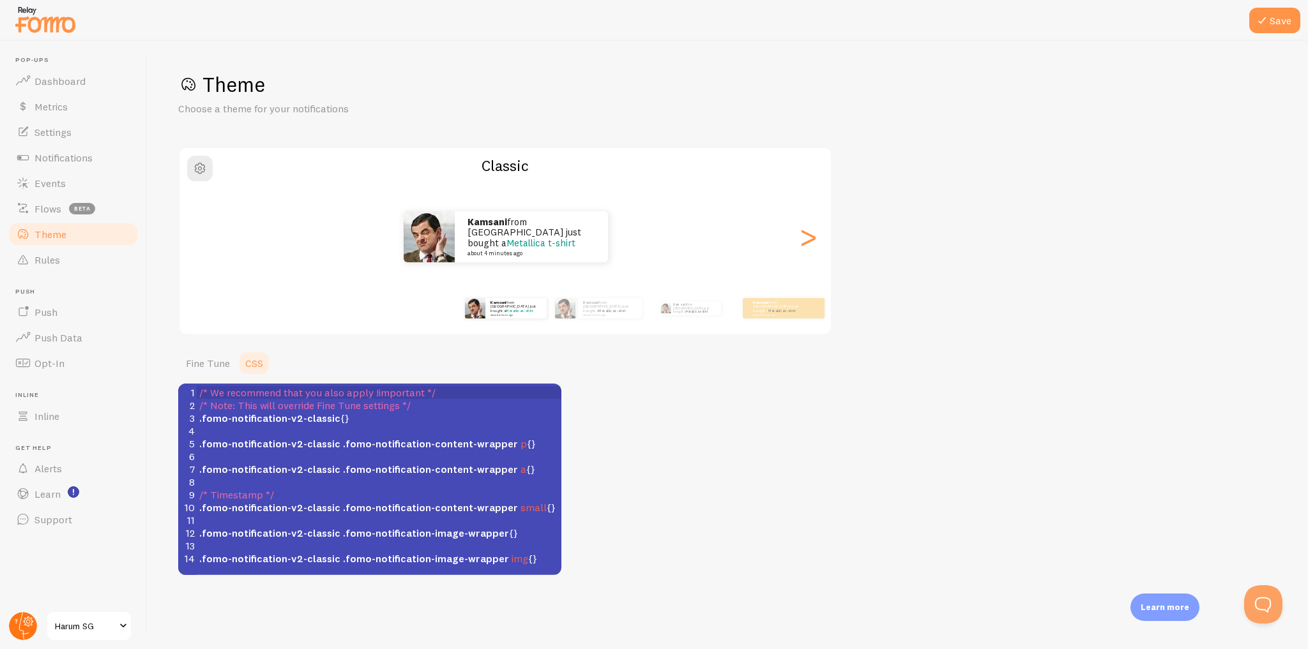
click at [24, 626] on circle at bounding box center [23, 626] width 28 height 28
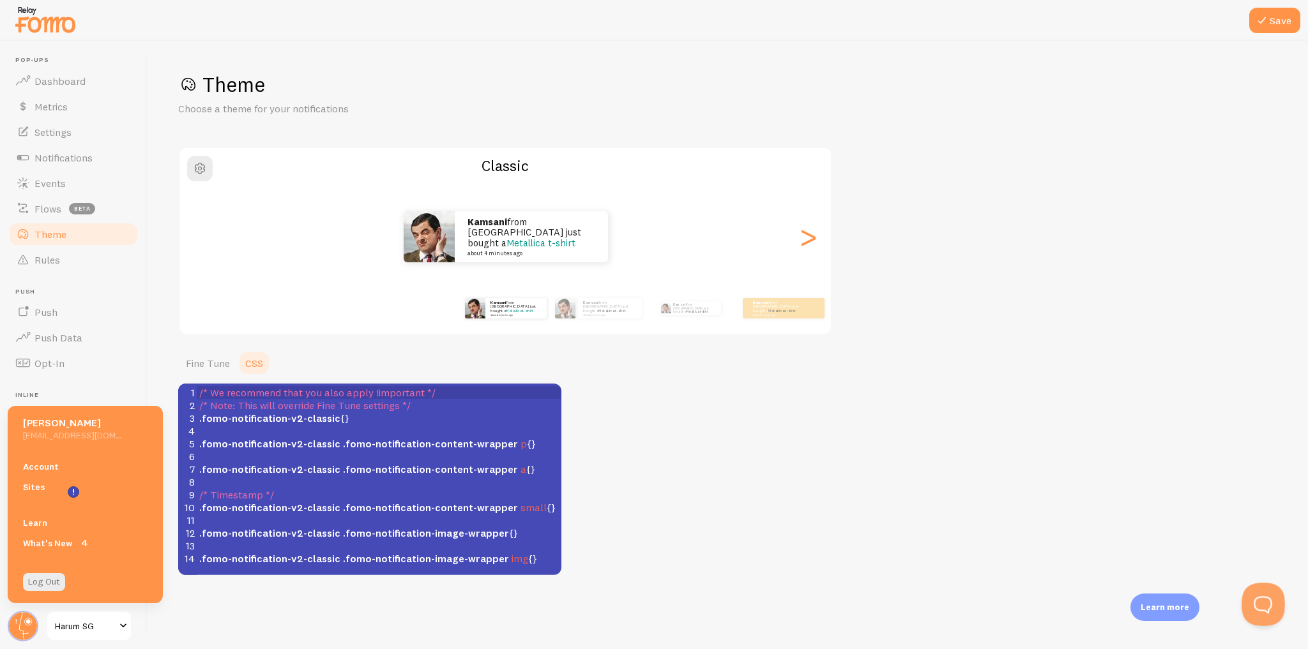
click at [1264, 598] on button "Open Beacon popover" at bounding box center [1260, 602] width 38 height 38
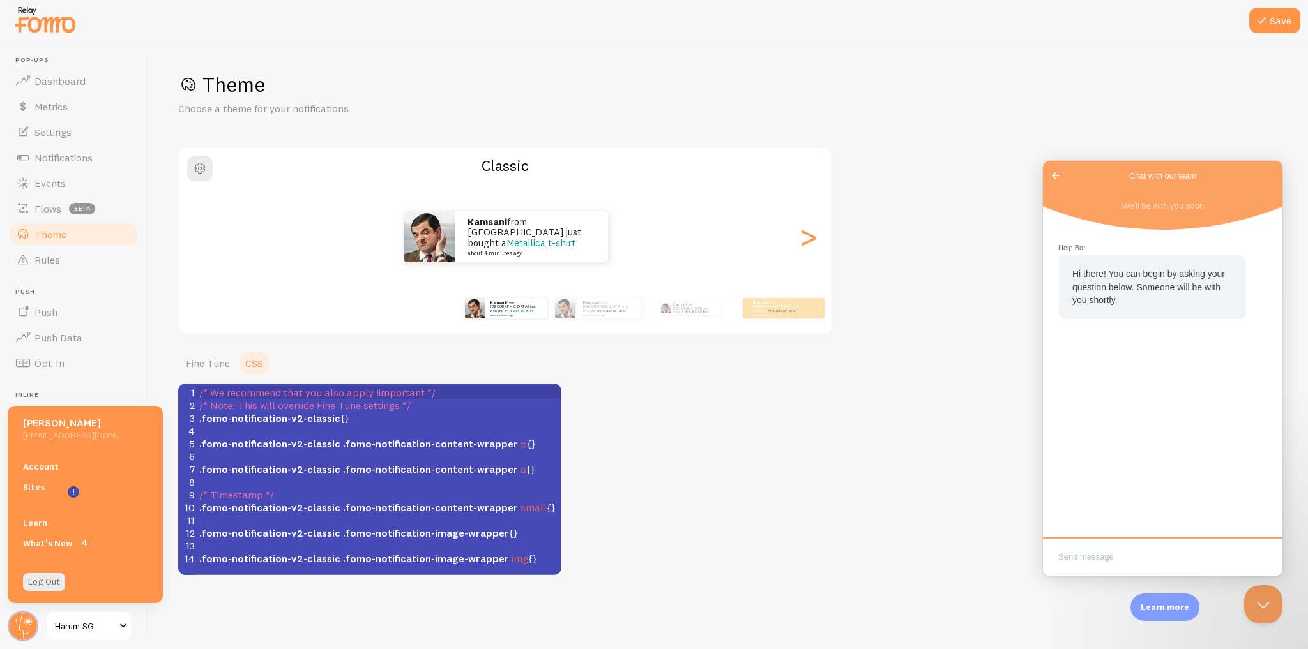
click at [825, 399] on div "Theme Choose a theme for your notifications Classic Kamsani from [GEOGRAPHIC_DA…" at bounding box center [727, 324] width 1099 height 504
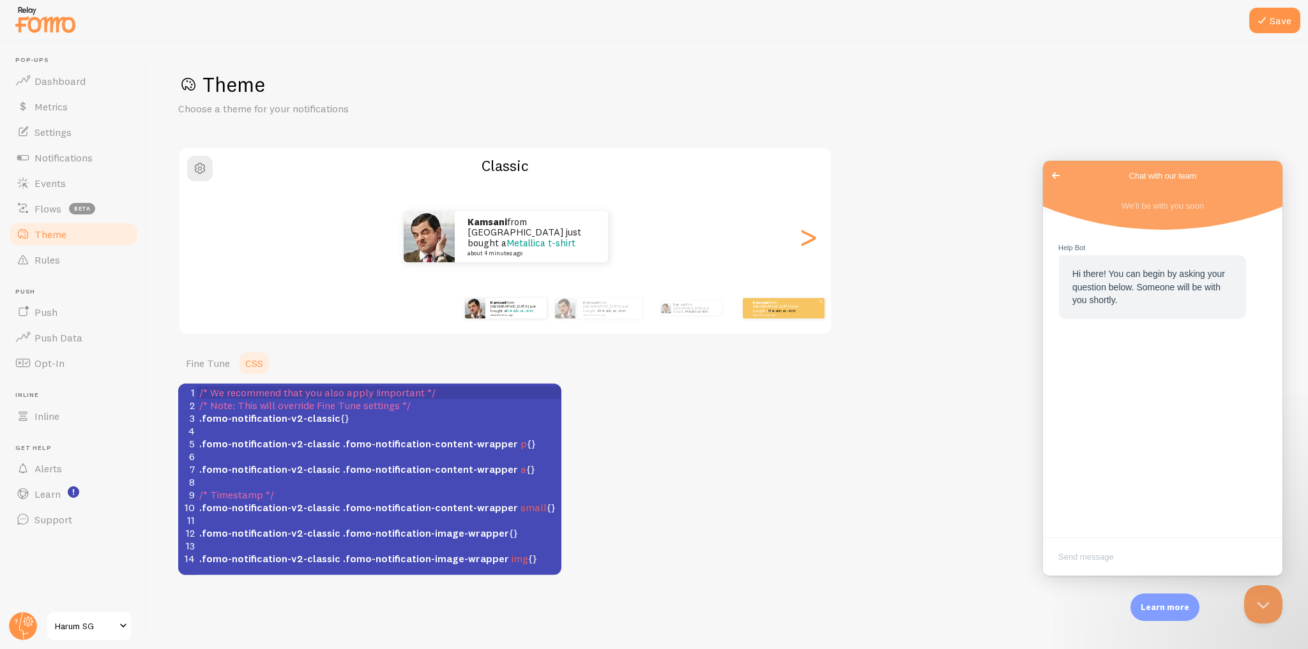
click at [774, 309] on link "Metallica t-shirt" at bounding box center [781, 310] width 27 height 5
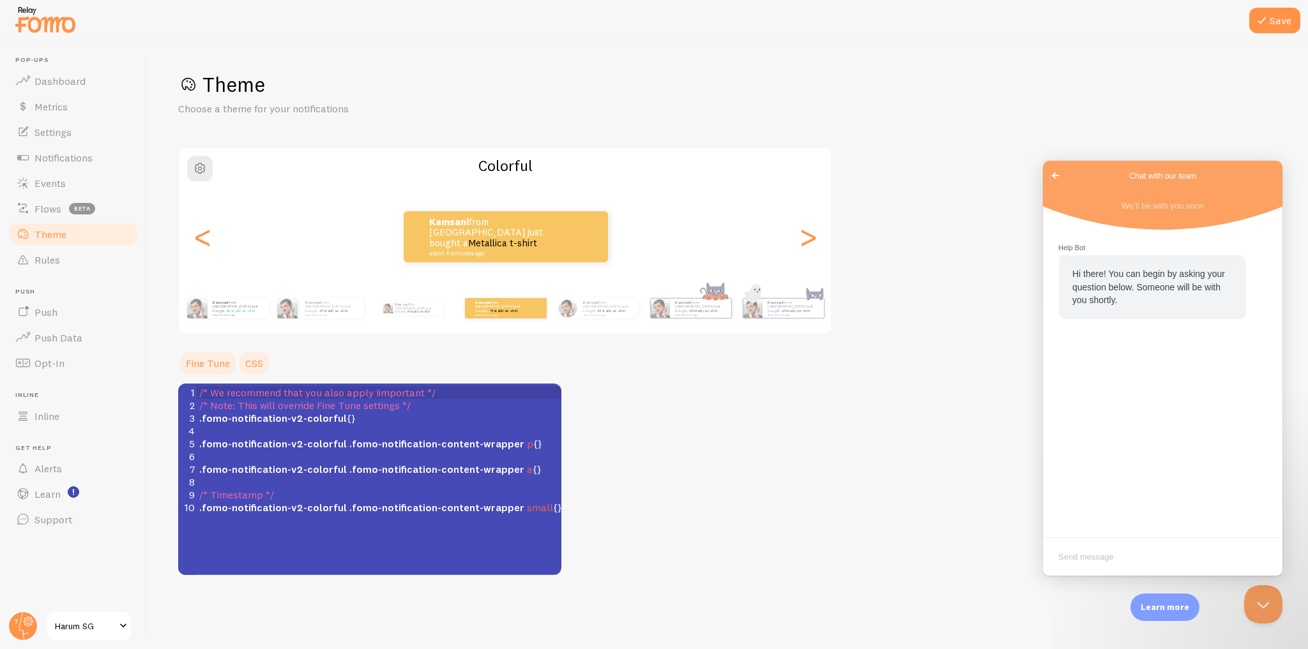
click at [207, 361] on link "Fine Tune" at bounding box center [207, 364] width 59 height 26
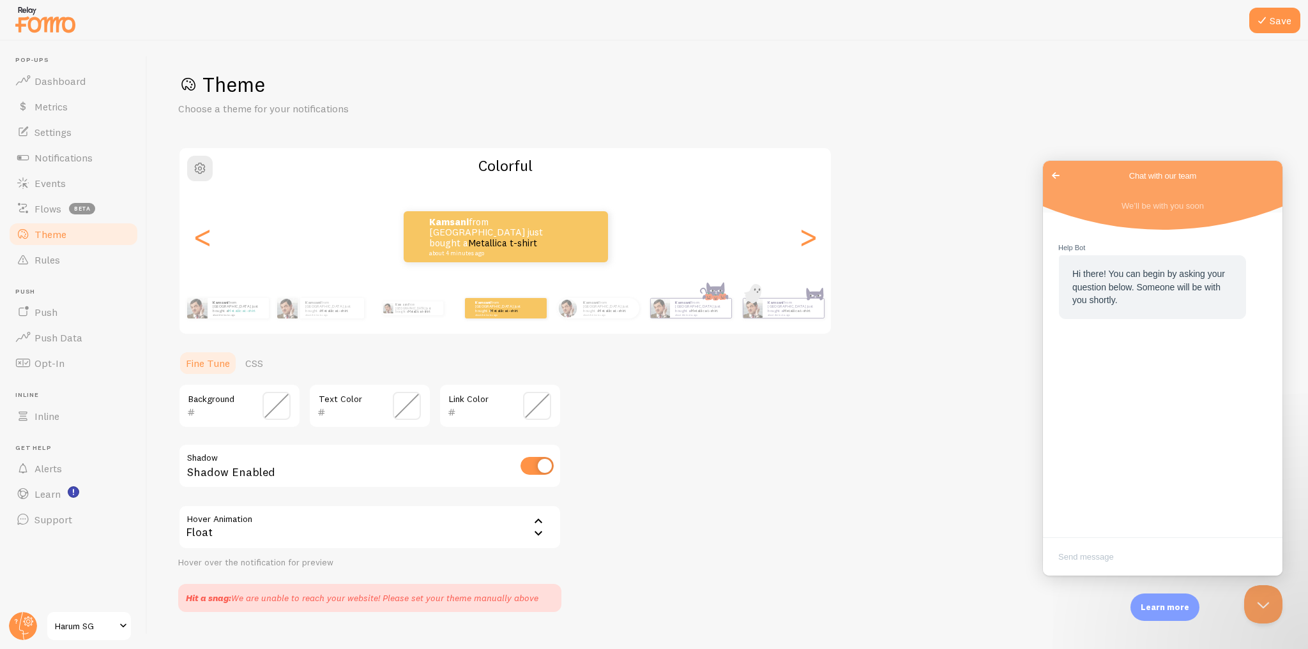
click at [214, 363] on link "Fine Tune" at bounding box center [207, 364] width 59 height 26
click at [238, 314] on small "about 4 minutes ago" at bounding box center [238, 315] width 50 height 3
type input "212121"
type input "009688"
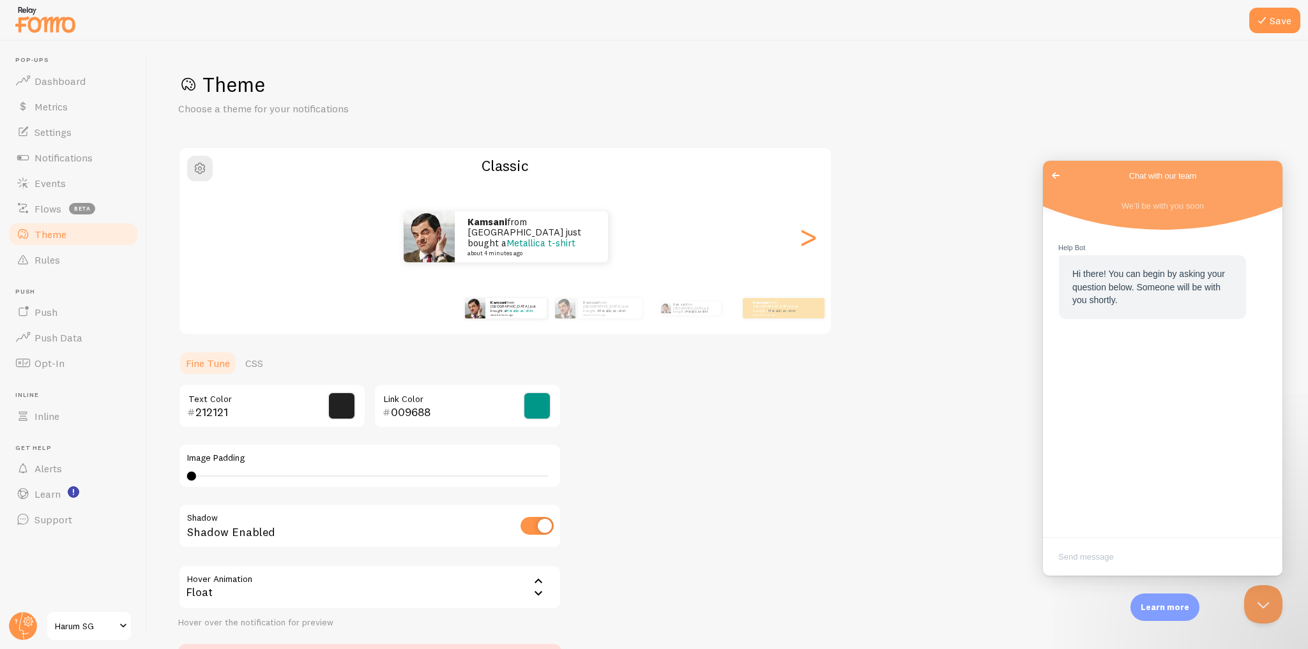
scroll to position [83, 0]
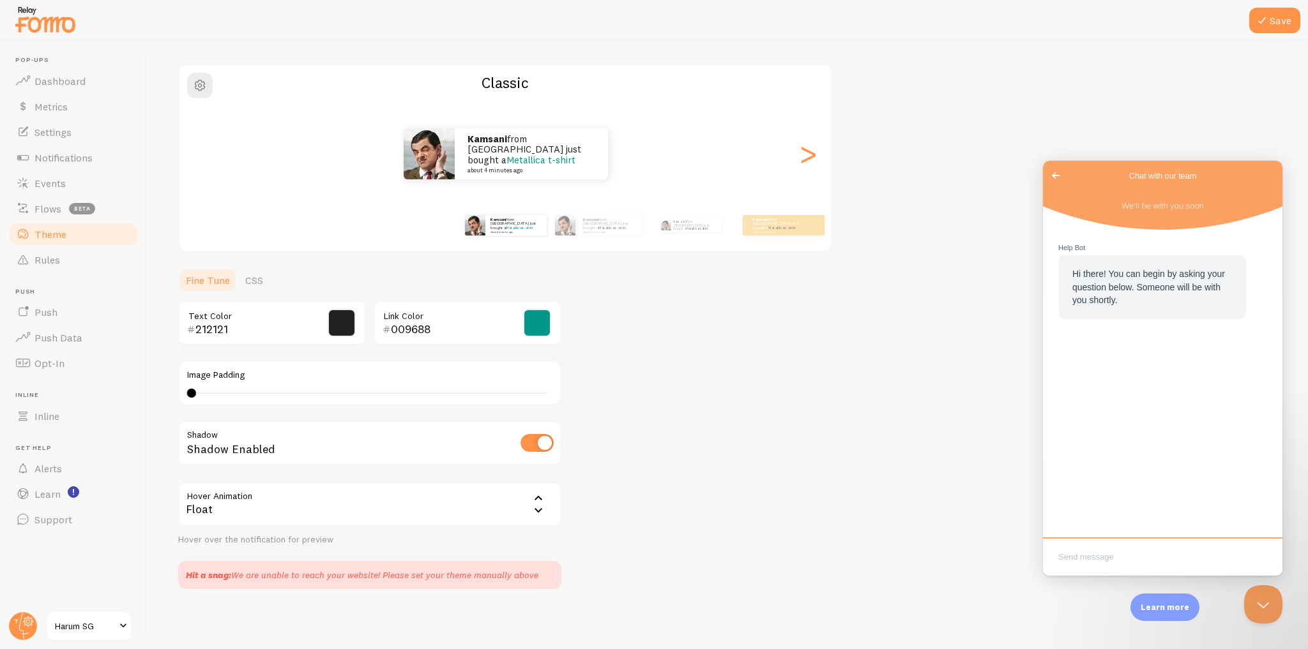
click at [1096, 559] on textarea "Write chat message" at bounding box center [1162, 558] width 234 height 30
type textarea "i like the classic version"
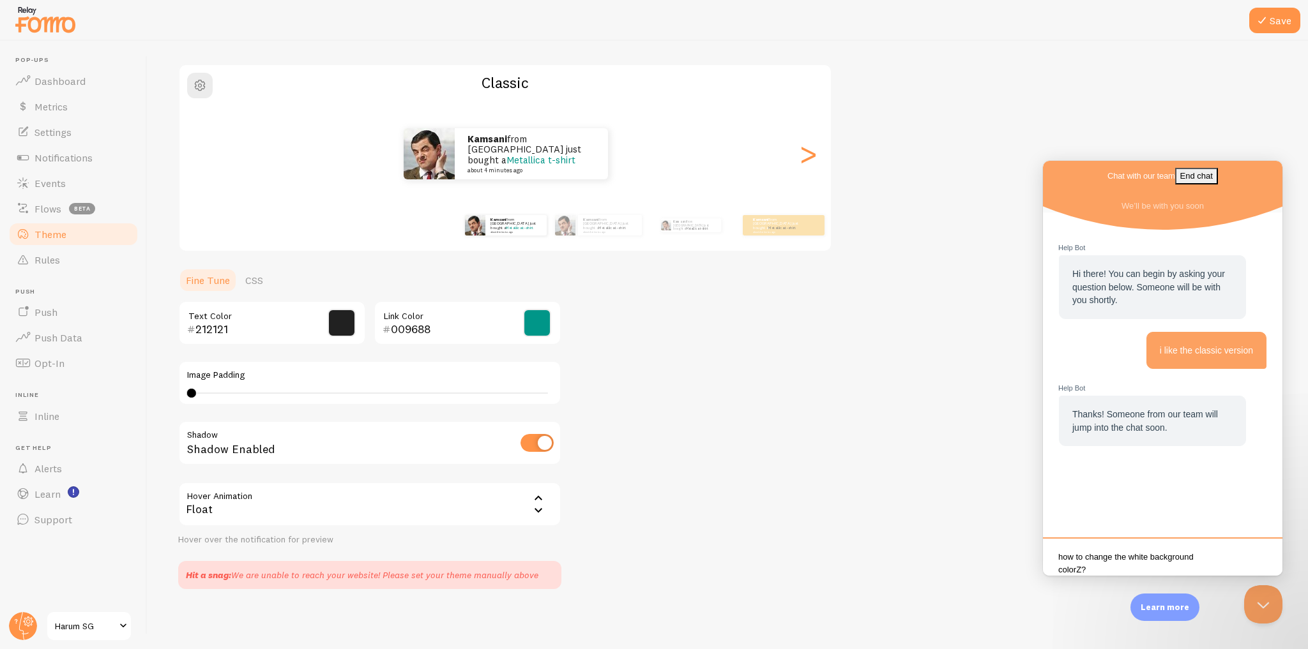
type textarea "how to change the white background color?"
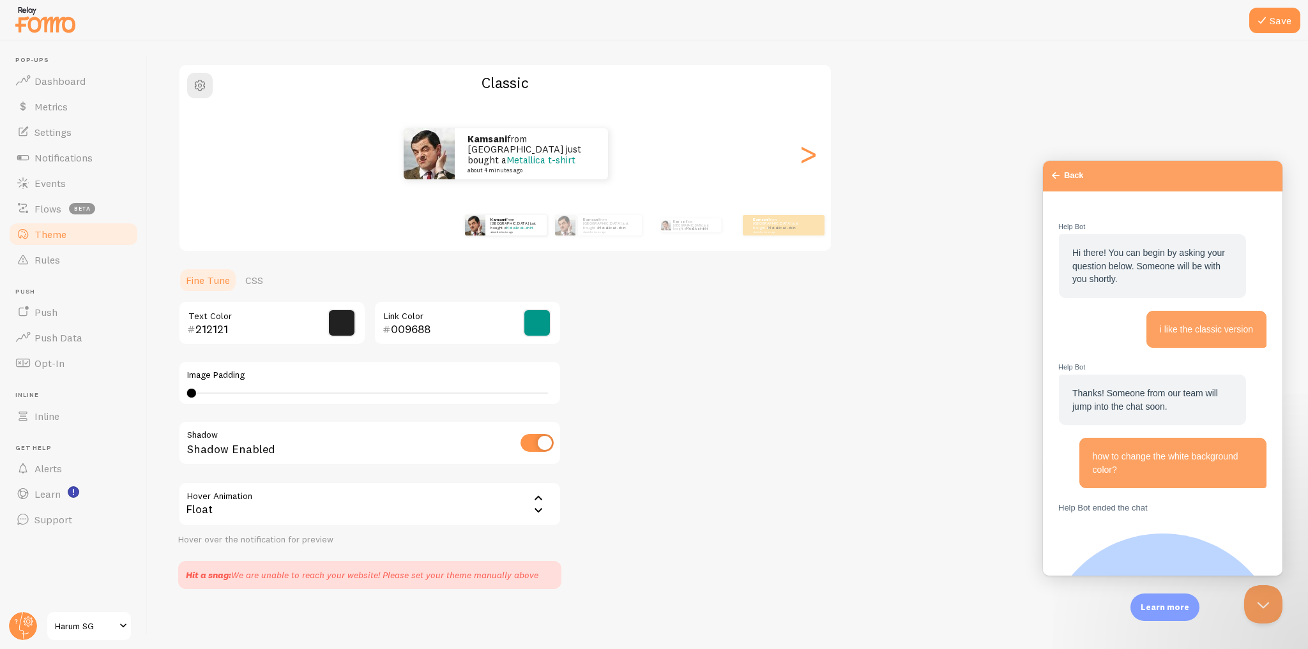
scroll to position [98, 0]
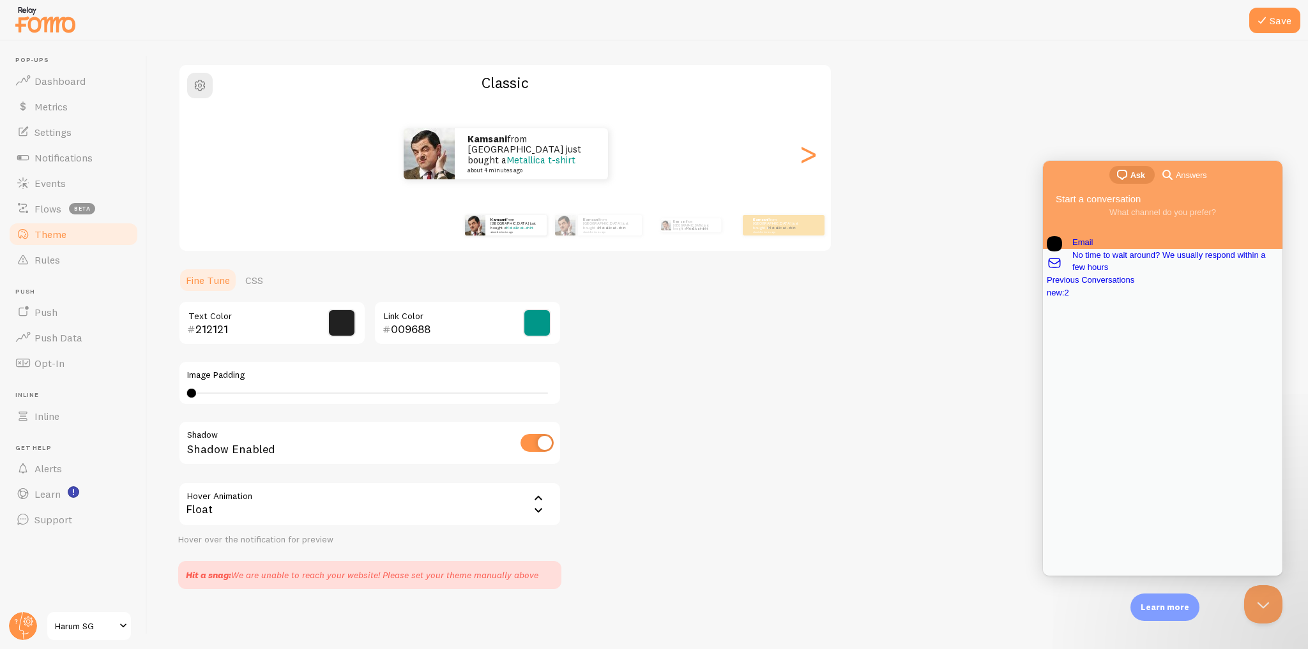
click at [1210, 299] on div "new : 2" at bounding box center [1163, 293] width 232 height 13
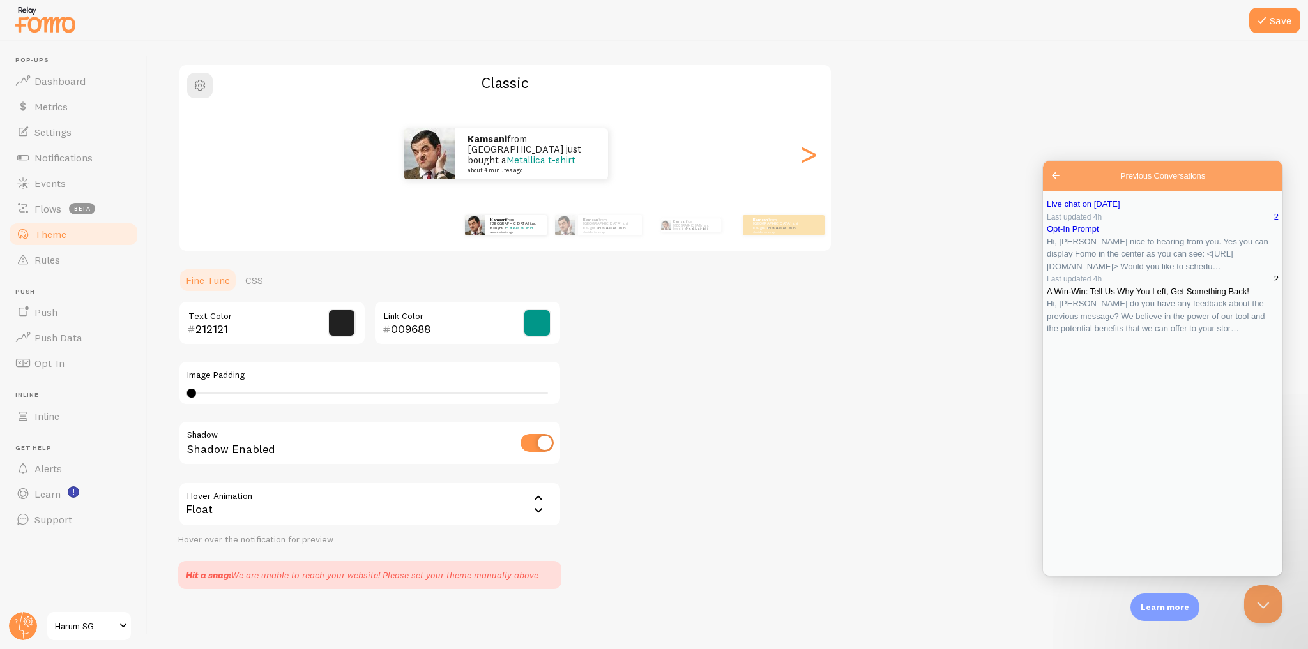
scroll to position [0, 0]
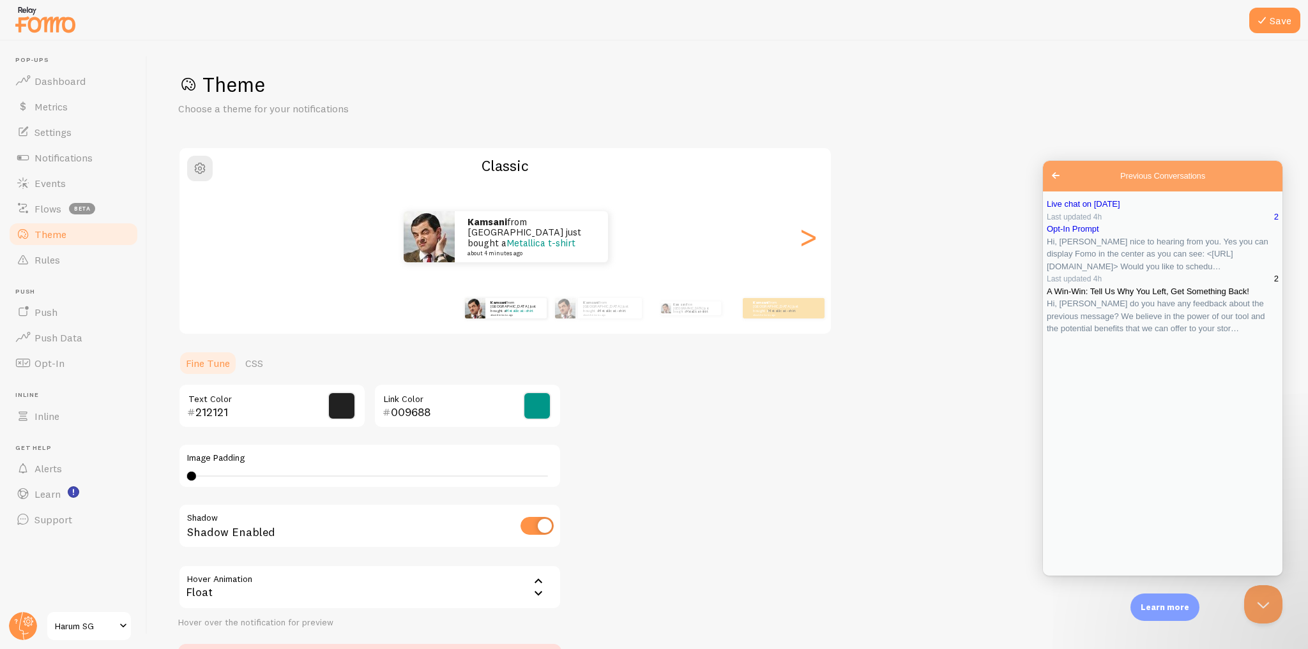
click at [1252, 335] on link "Last updated 4h 2 A Win-Win: Tell Us Why You Left, Get Something Back! Hi, [PER…" at bounding box center [1163, 304] width 232 height 63
click at [1066, 576] on button "Close" at bounding box center [1054, 584] width 23 height 17
click at [1105, 209] on span "Live chat on [DATE]" at bounding box center [1083, 204] width 73 height 10
click at [1148, 594] on div "Live chat on [DATE] You 6m i like the classic version You 6m how to change the …" at bounding box center [1162, 630] width 239 height 72
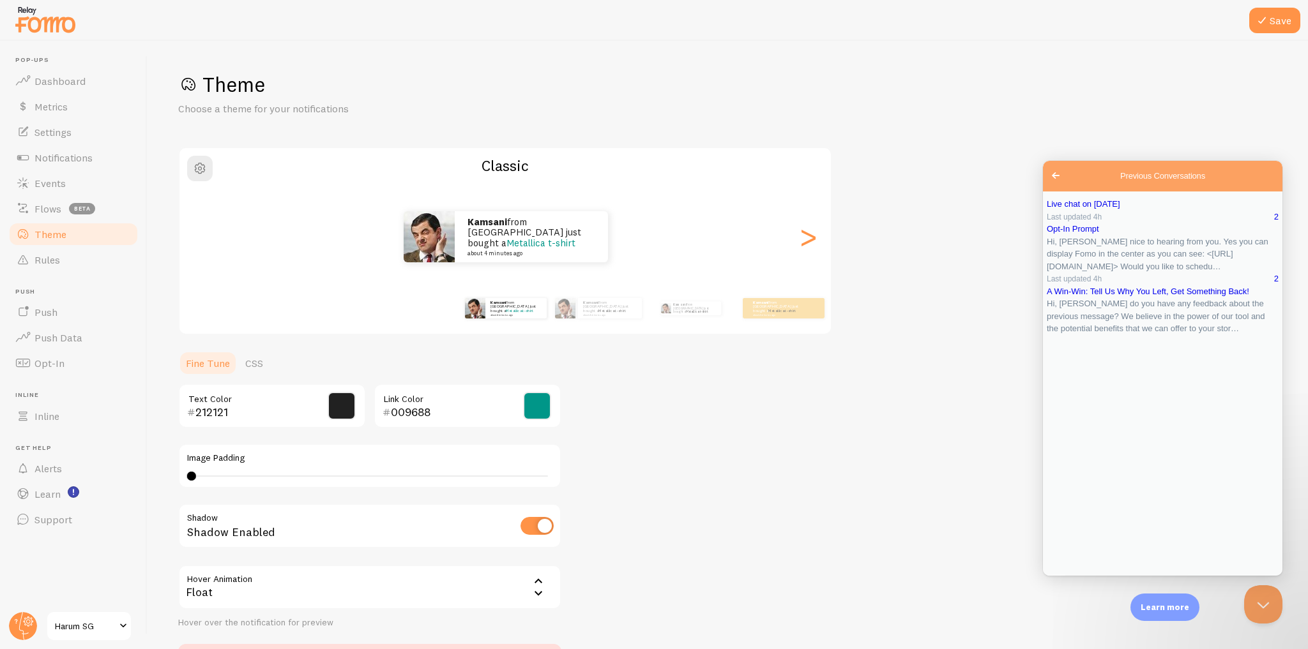
click at [1066, 576] on button "Close" at bounding box center [1054, 584] width 23 height 17
click at [1183, 273] on div "Previous Conversations" at bounding box center [1163, 273] width 232 height 0
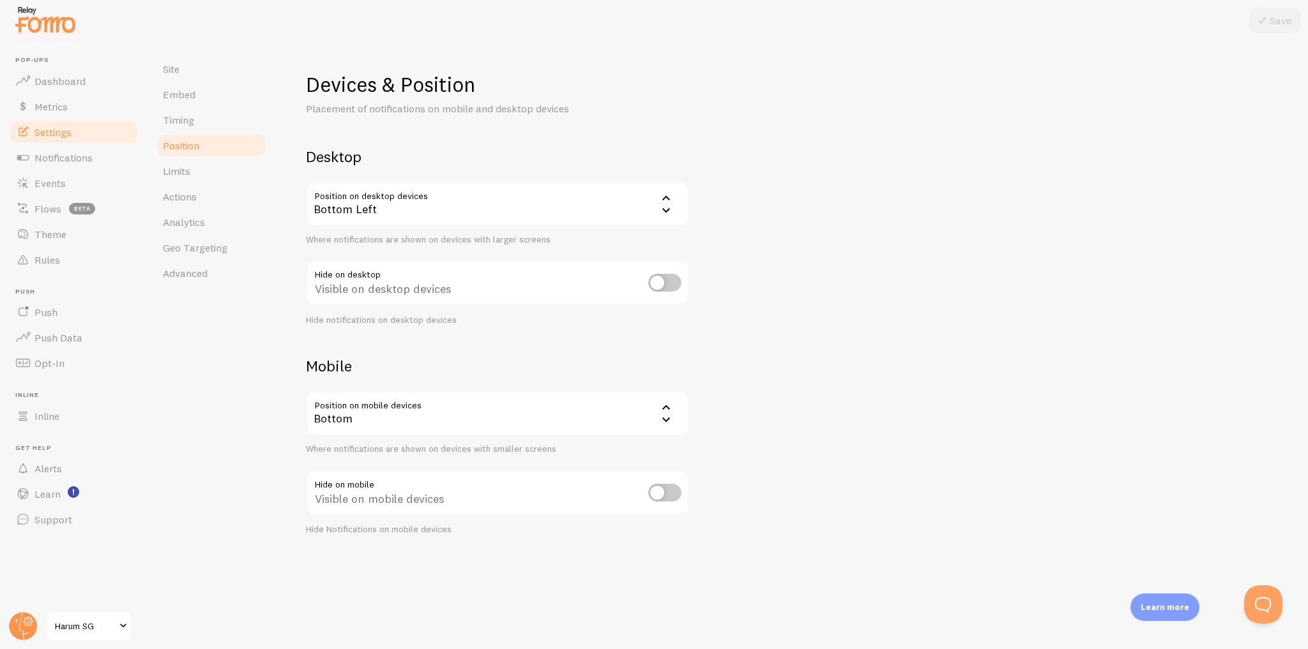
click at [566, 215] on div "Bottom Left" at bounding box center [497, 204] width 383 height 45
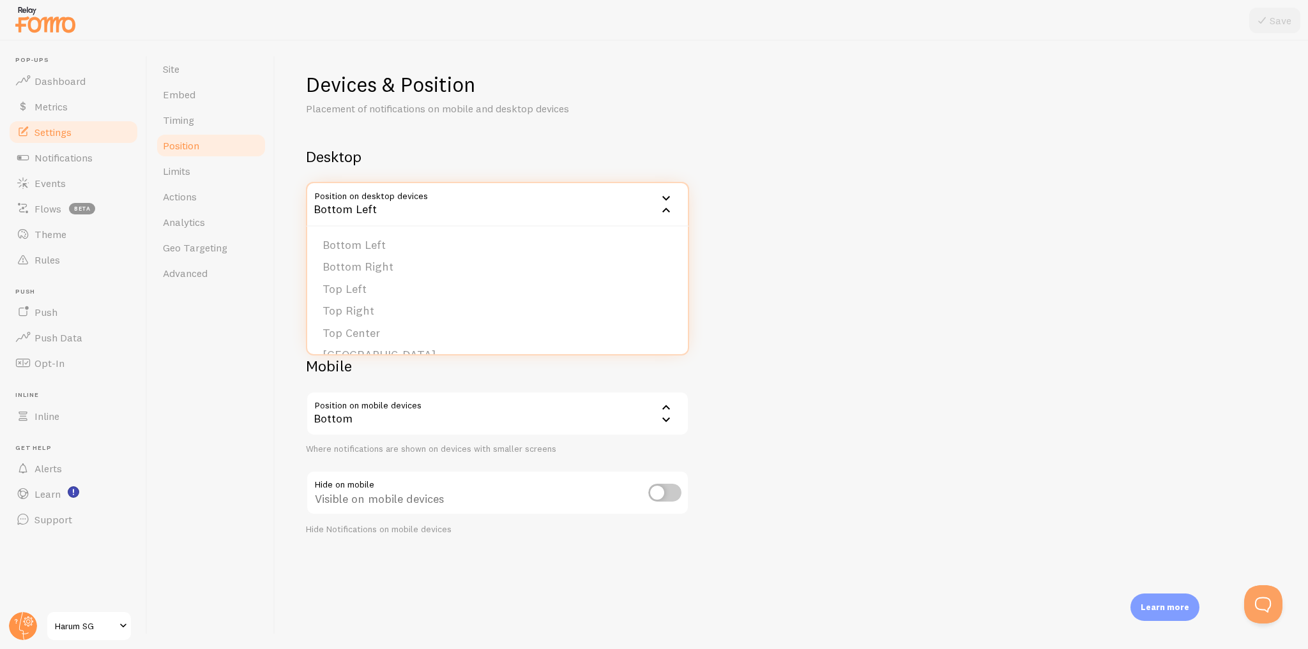
click at [815, 191] on div "Devices & Position Placement of notifications on mobile and desktop devices Des…" at bounding box center [791, 304] width 971 height 464
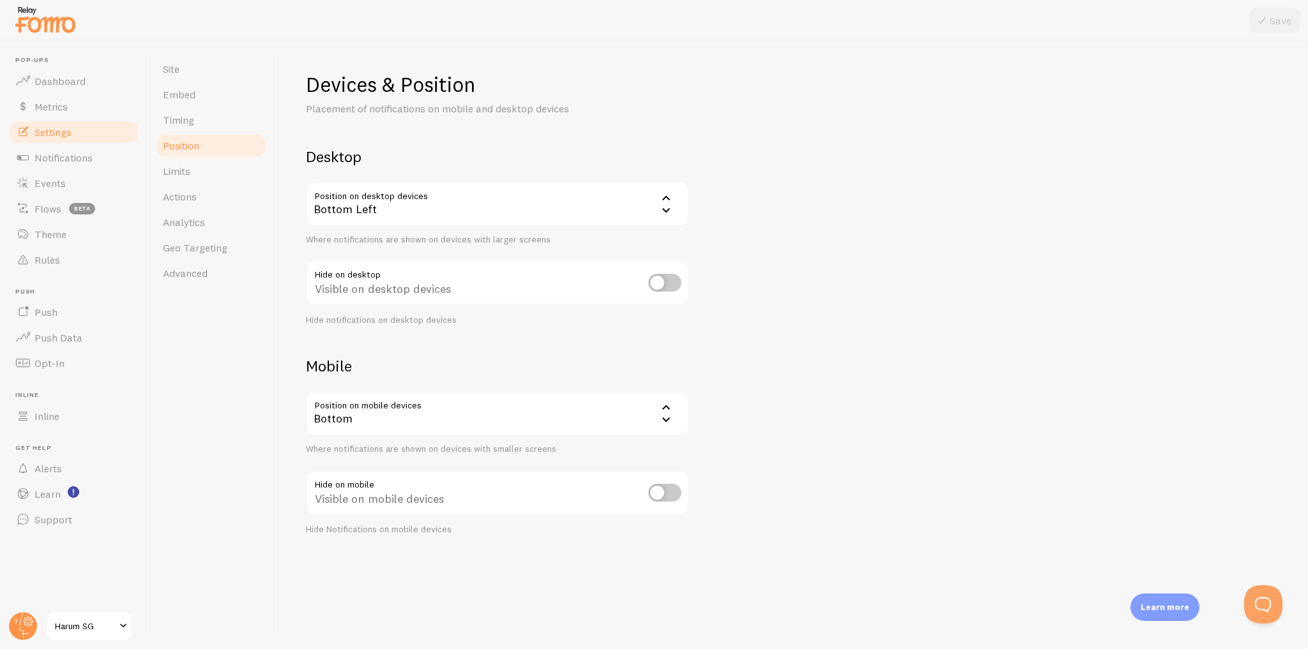
click at [632, 204] on div "Bottom Left" at bounding box center [497, 204] width 383 height 45
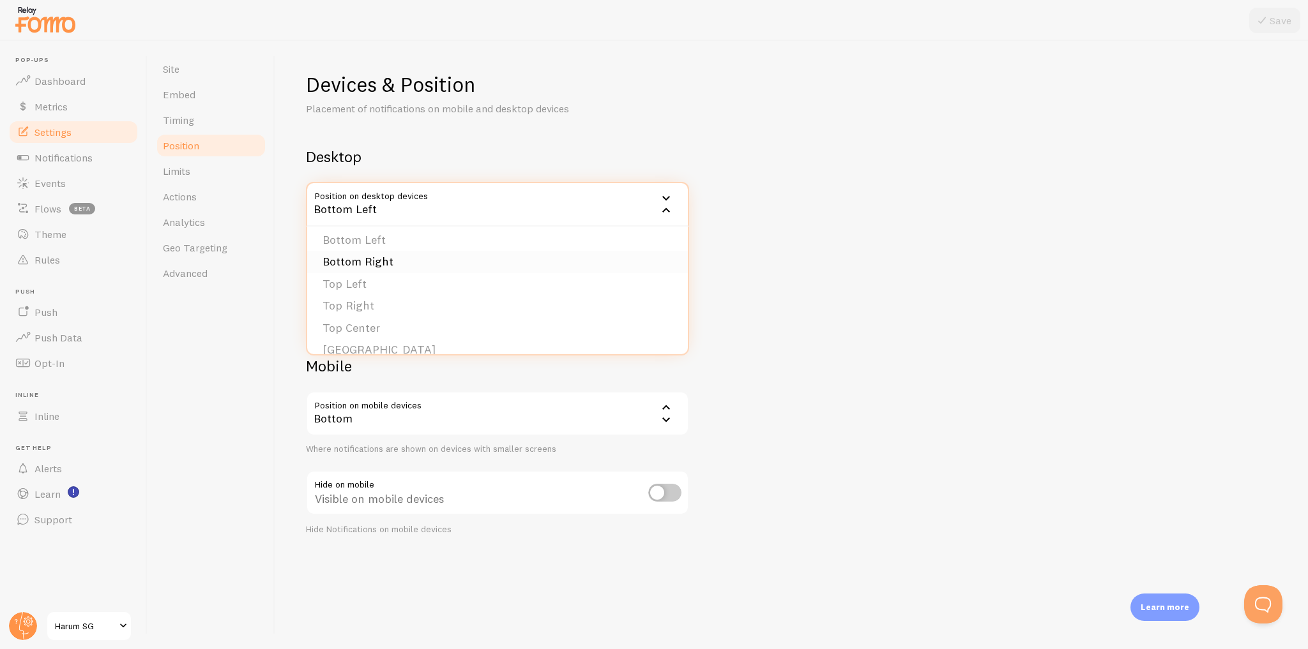
scroll to position [56, 0]
click at [827, 271] on div "Devices & Position Placement of notifications on mobile and desktop devices Des…" at bounding box center [791, 304] width 971 height 464
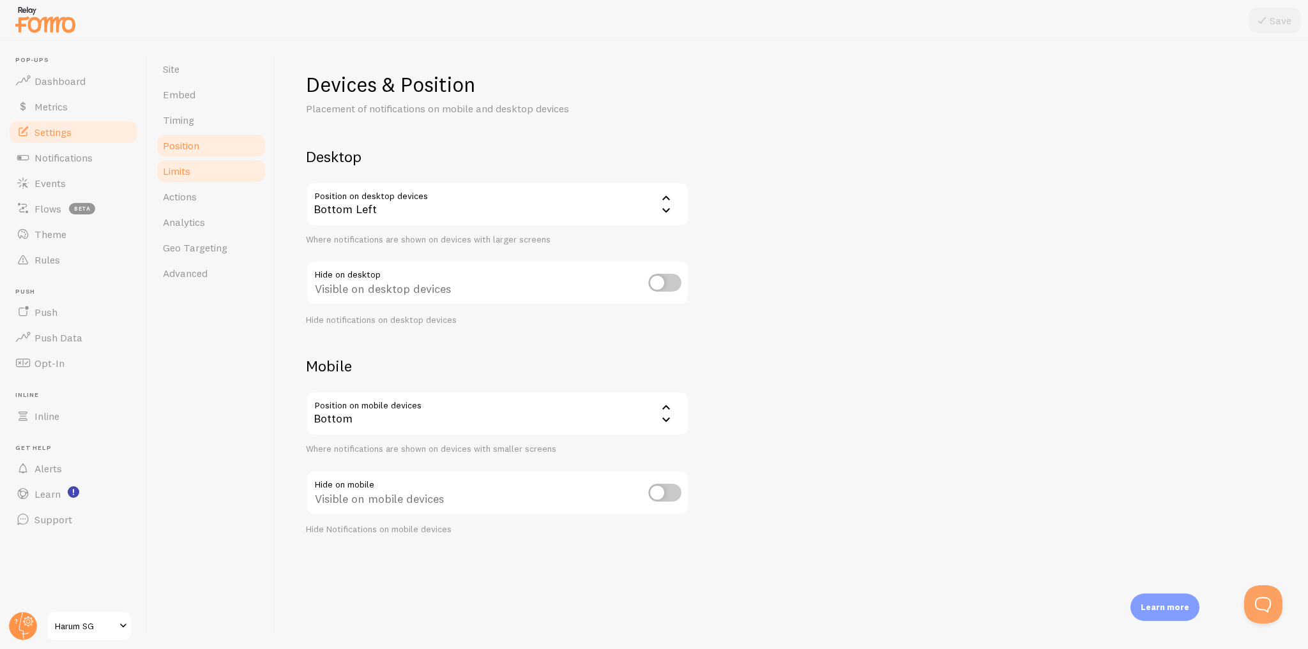
click at [229, 172] on link "Limits" at bounding box center [211, 171] width 112 height 26
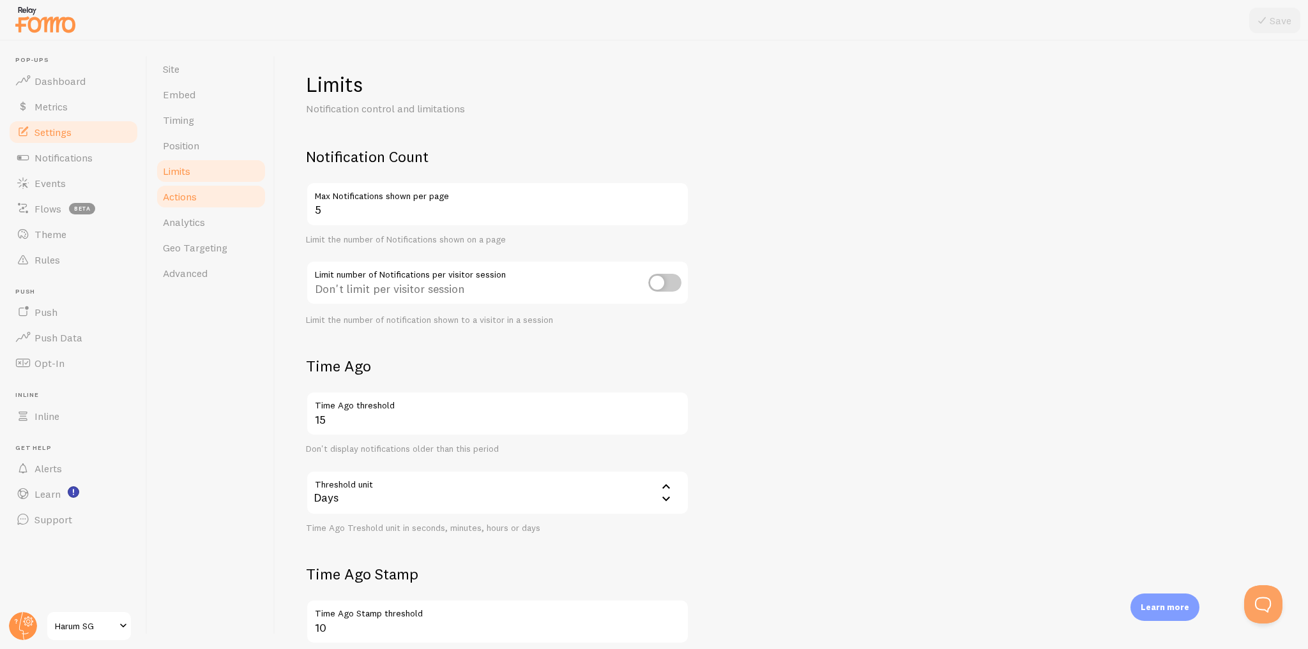
click at [224, 194] on link "Actions" at bounding box center [211, 197] width 112 height 26
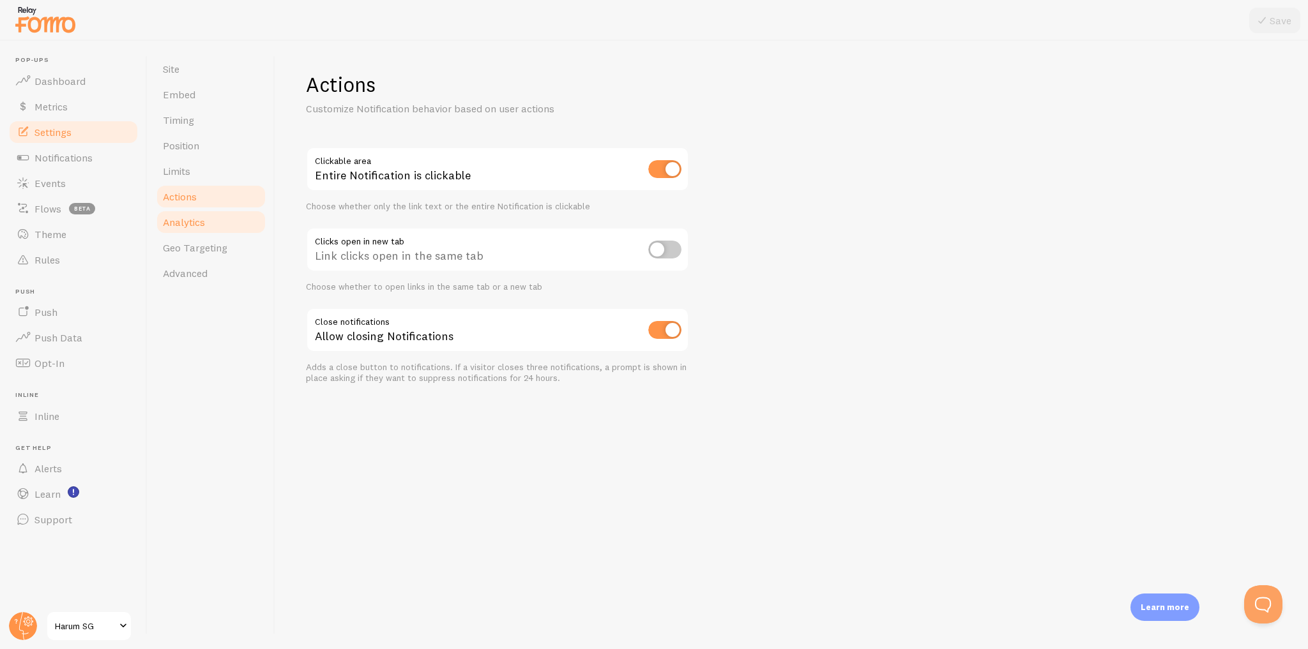
click at [223, 227] on link "Analytics" at bounding box center [211, 222] width 112 height 26
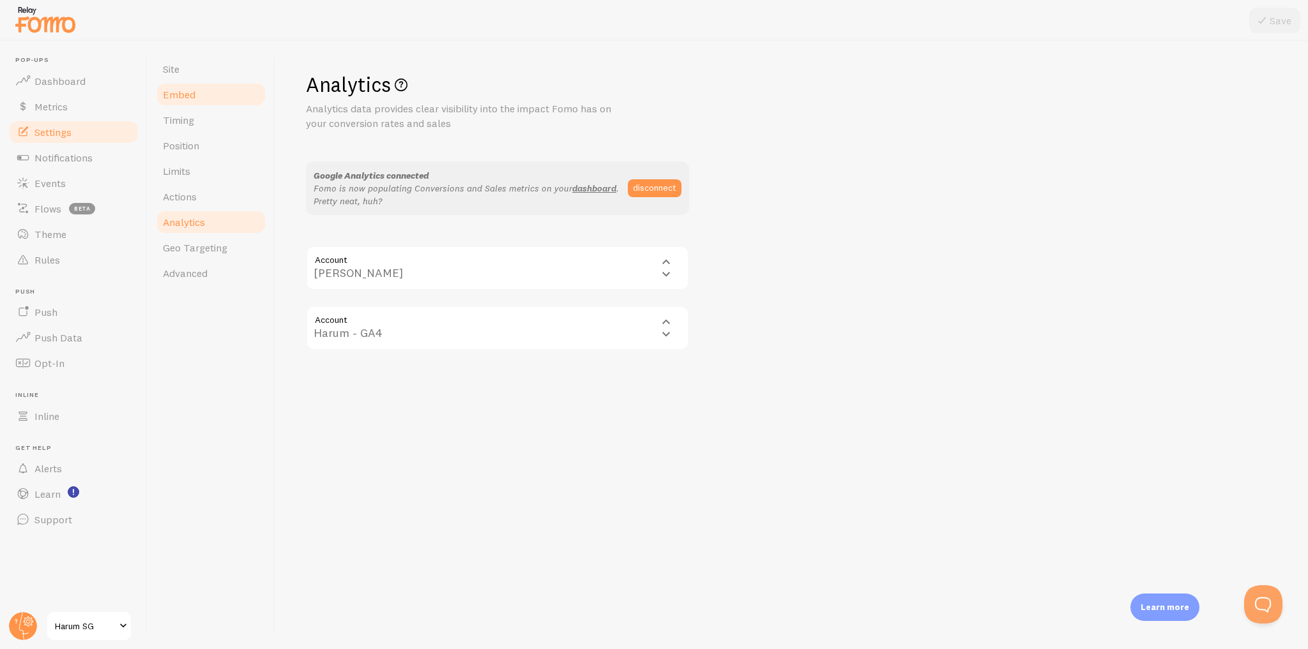
click at [208, 96] on link "Embed" at bounding box center [211, 95] width 112 height 26
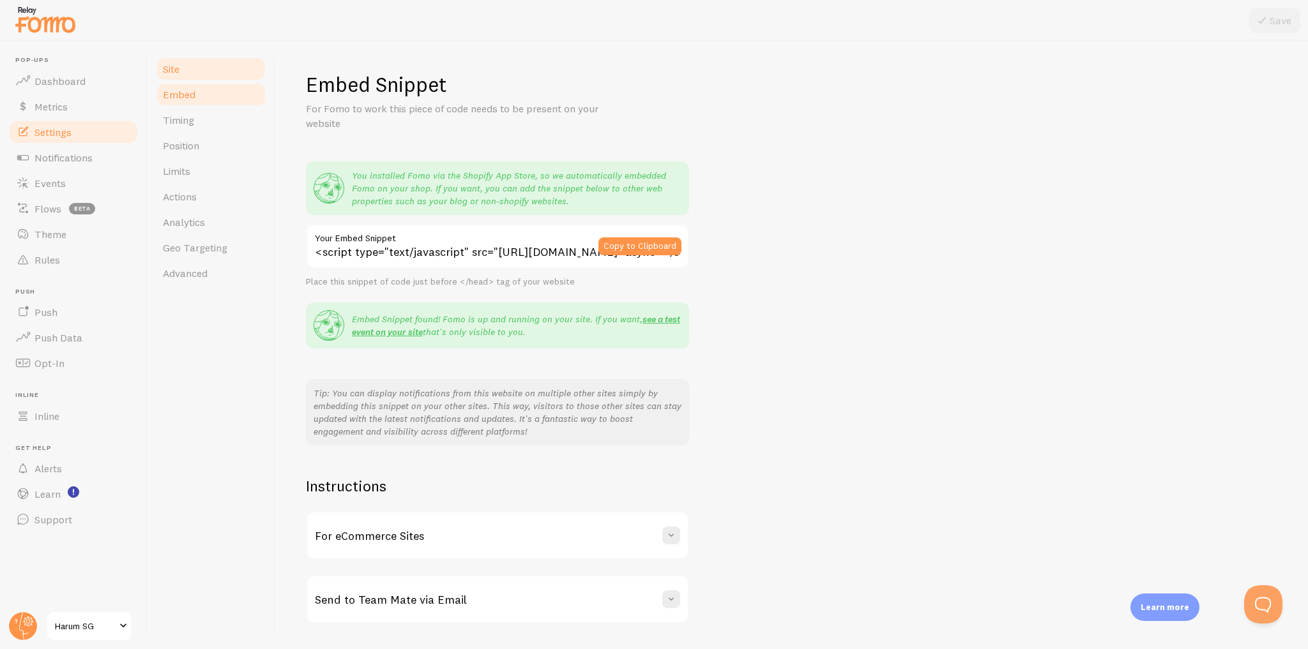
click at [198, 65] on link "Site" at bounding box center [211, 69] width 112 height 26
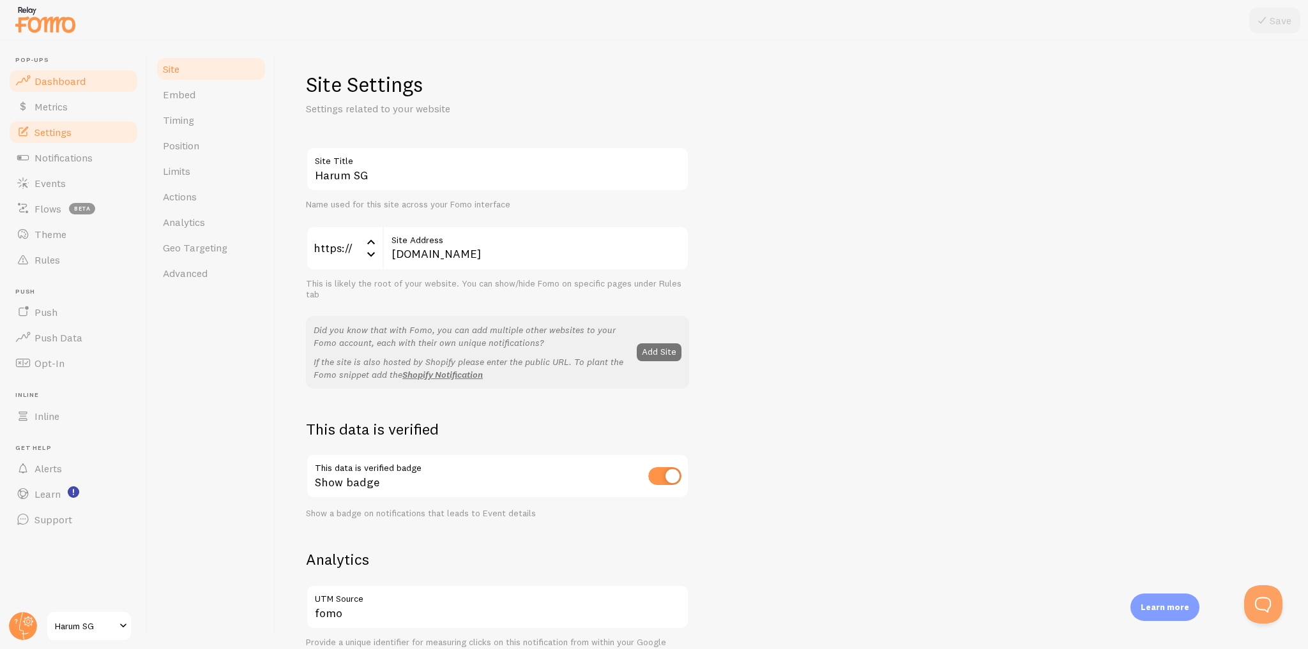
click at [100, 80] on link "Dashboard" at bounding box center [74, 81] width 132 height 26
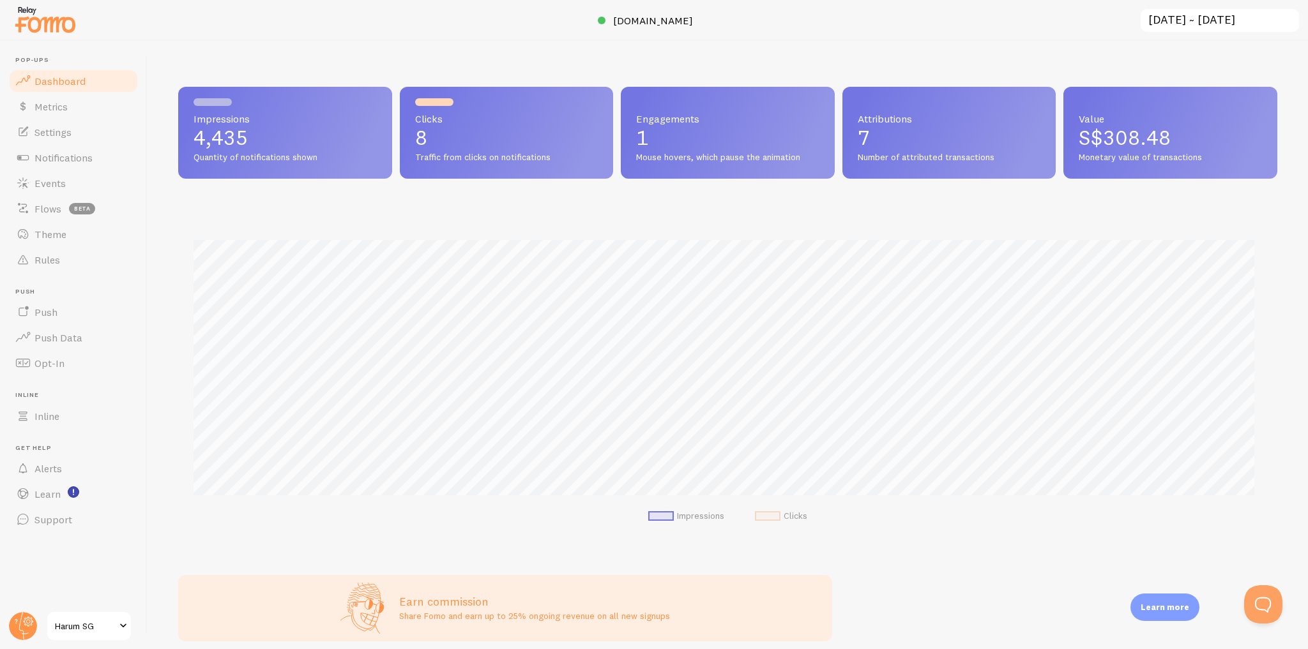
scroll to position [335, 1091]
